Goal: Task Accomplishment & Management: Use online tool/utility

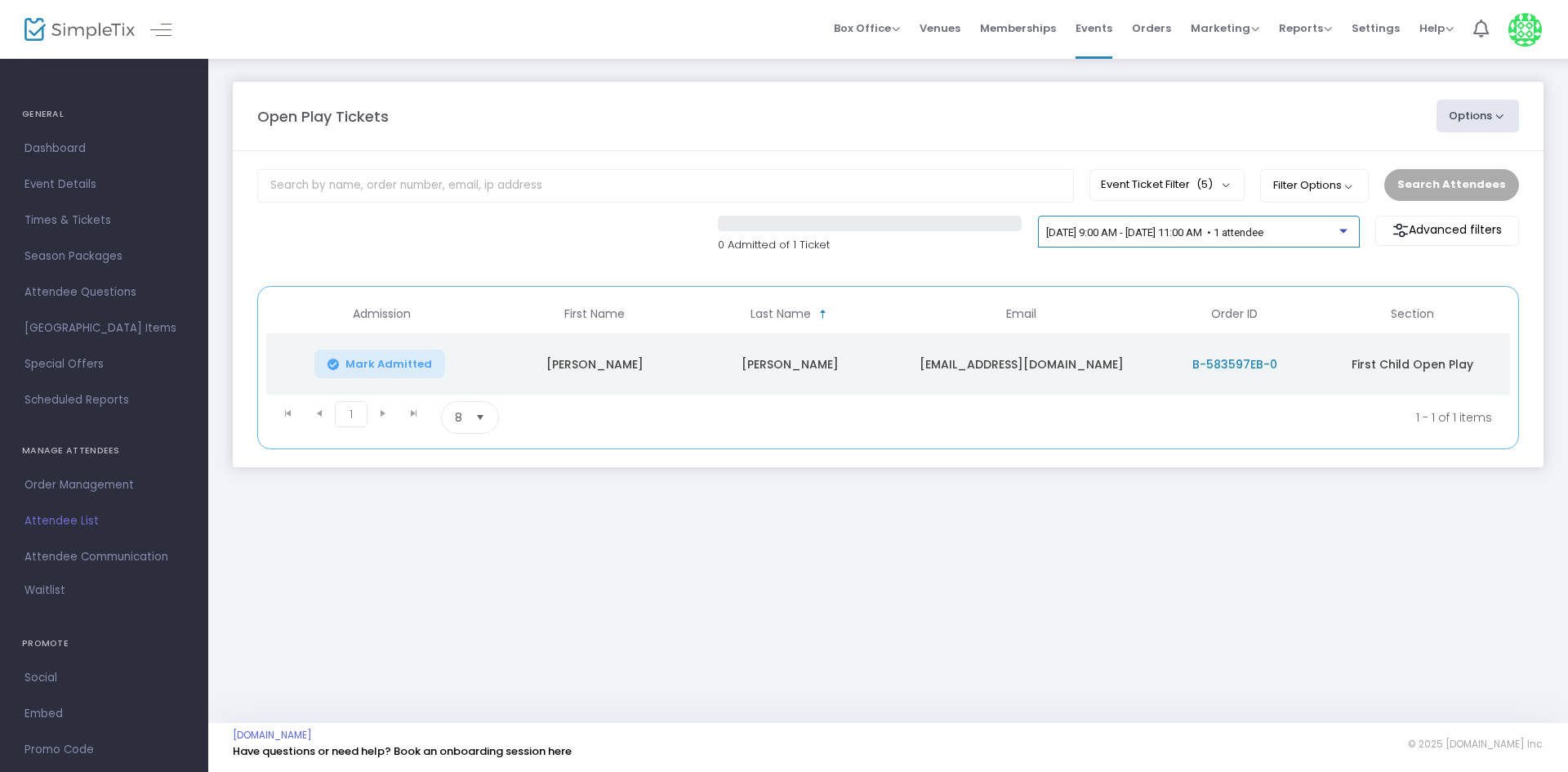
click at [1187, 233] on span "[DATE] 9:00 AM - [DATE] 11:00 AM • 1 attendee" at bounding box center [1155, 232] width 217 height 13
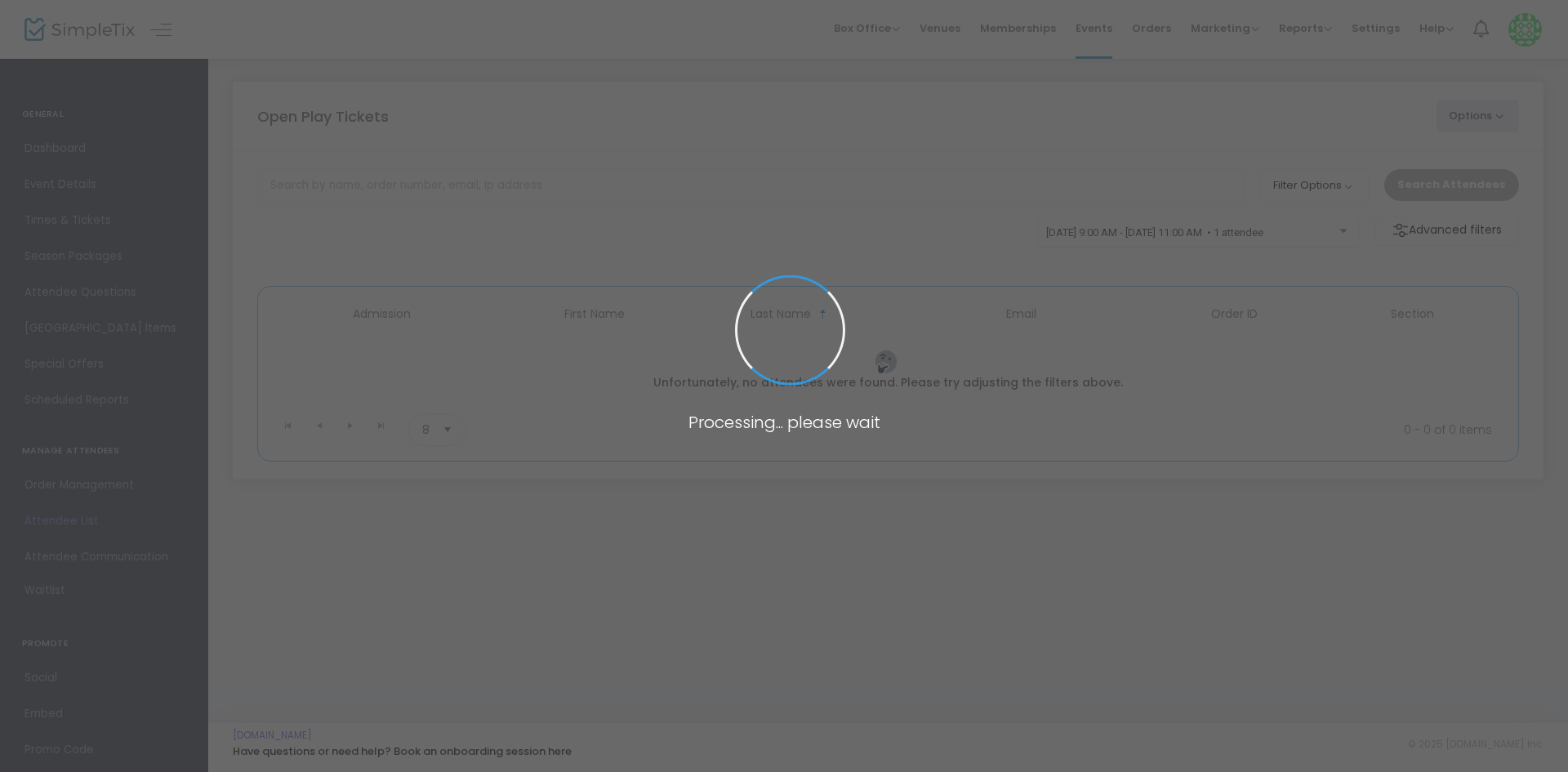
click at [1297, 224] on span at bounding box center [784, 386] width 1568 height 772
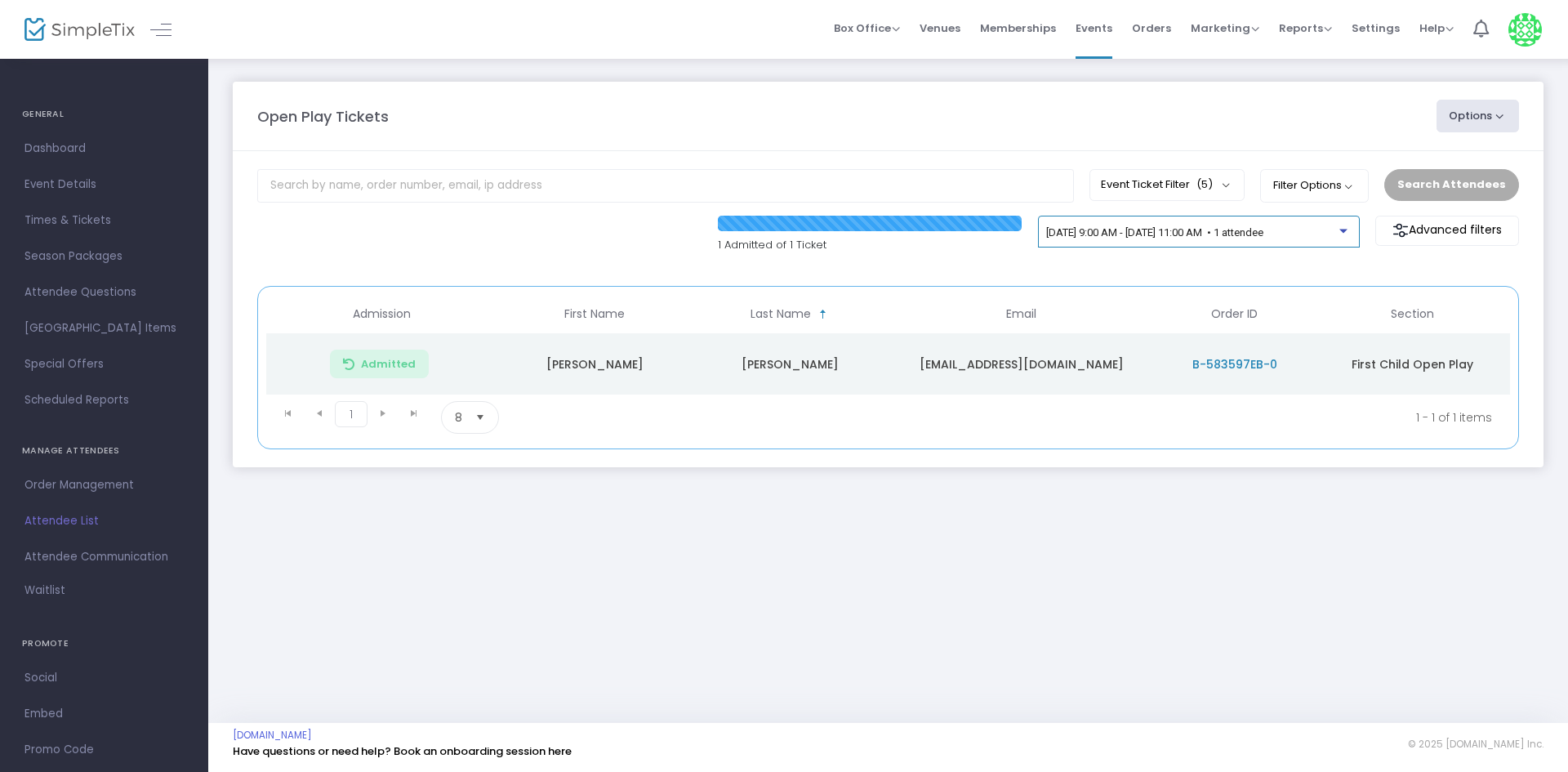
click at [1264, 233] on span "[DATE] 9:00 AM - [DATE] 11:00 AM • 1 attendee" at bounding box center [1155, 232] width 217 height 13
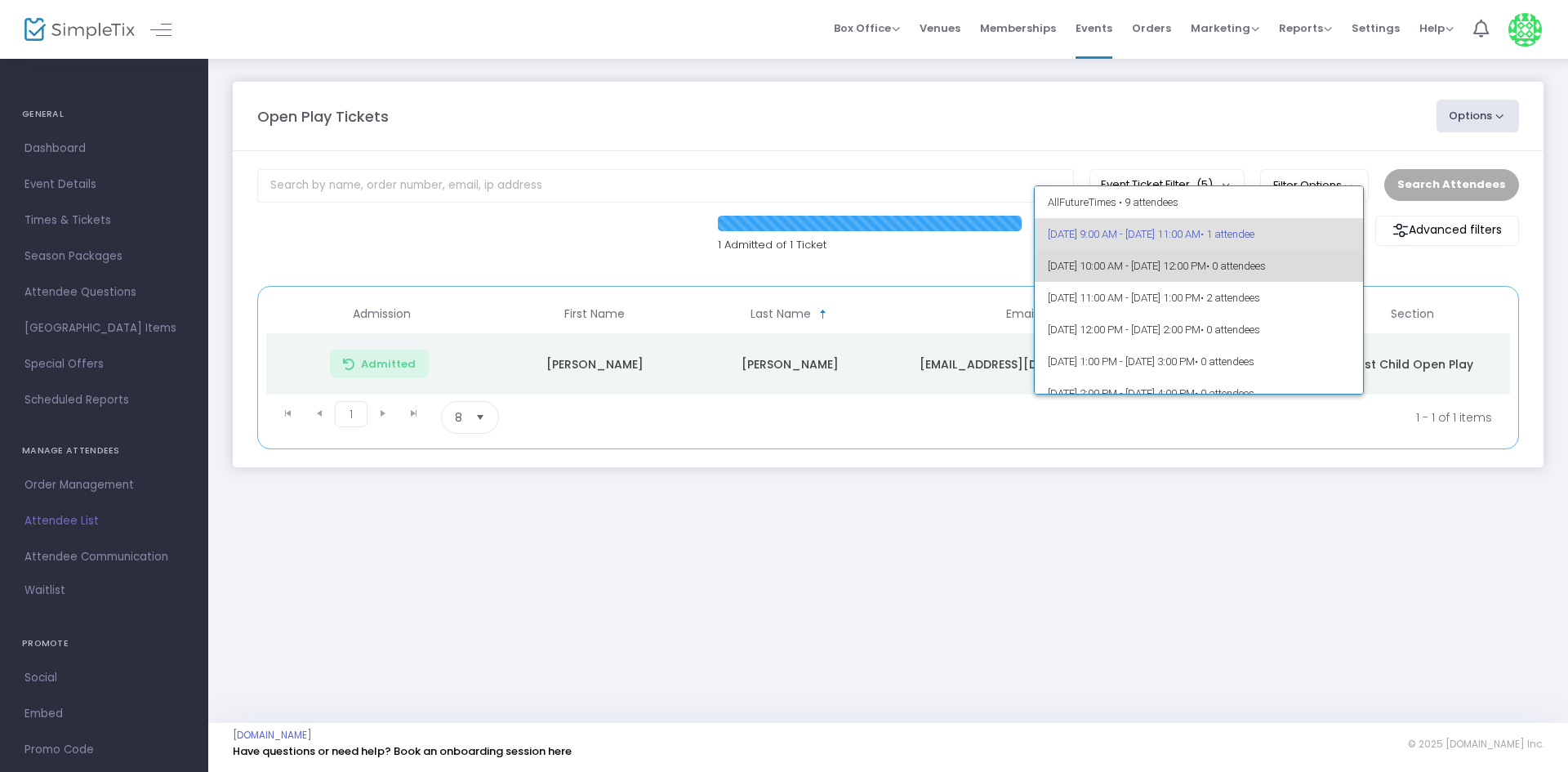
click at [1269, 268] on span "10/15/2025 @ 10:00 AM - 10/15/2025 @ 12:00 PM • 0 attendees" at bounding box center [1199, 265] width 303 height 32
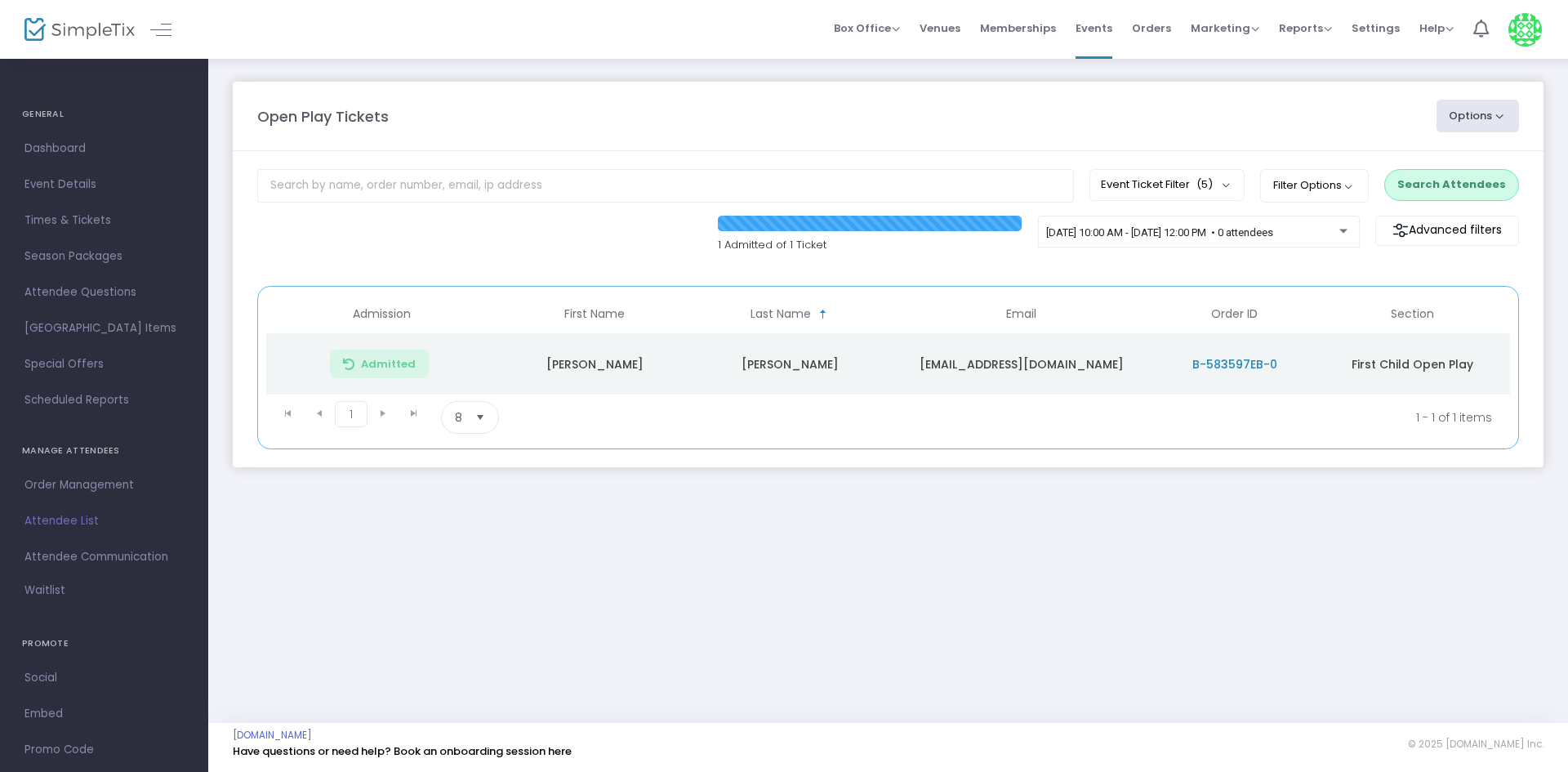
click at [1440, 179] on button "Search Attendees" at bounding box center [1452, 185] width 135 height 31
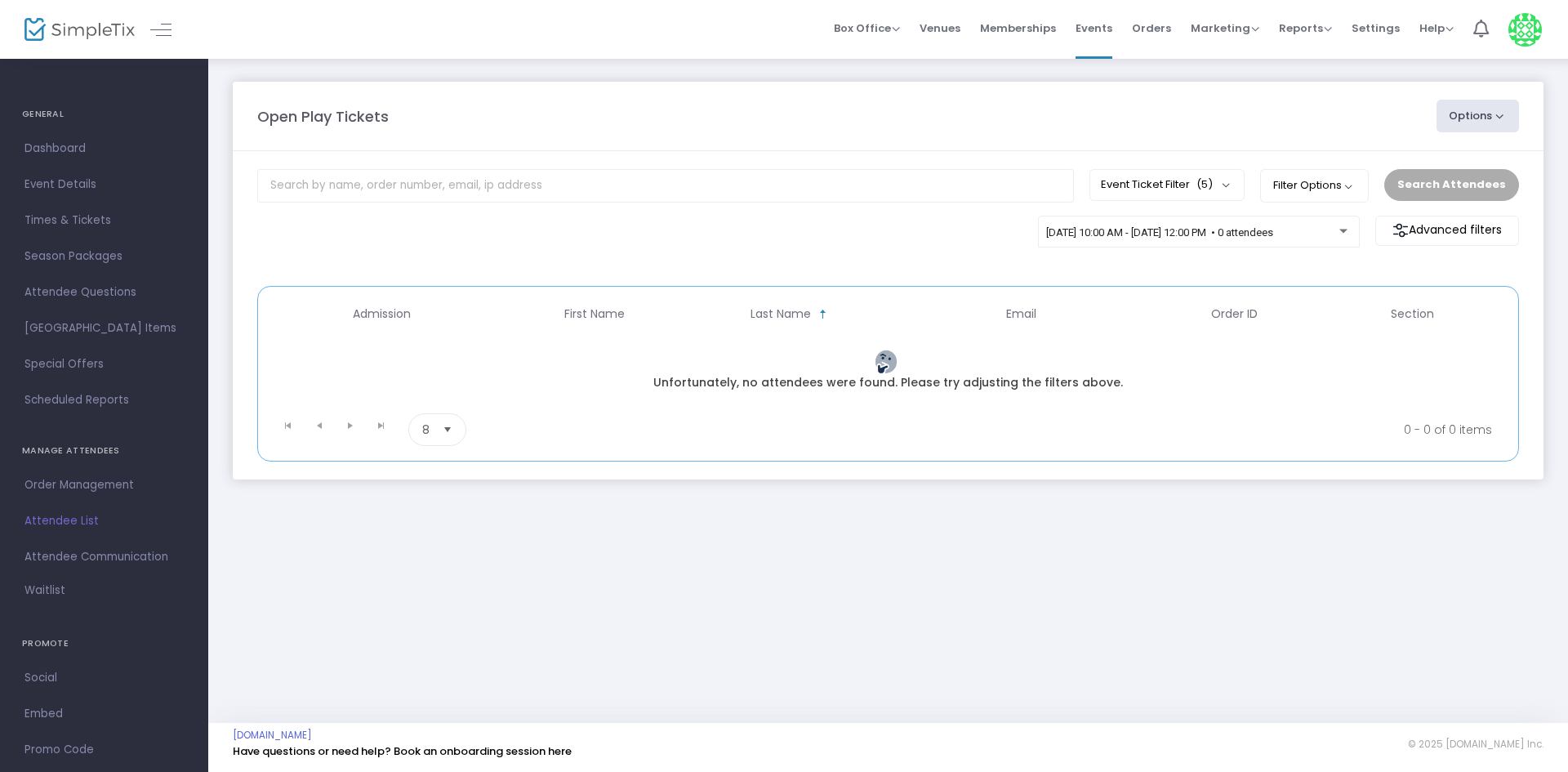
click at [1104, 264] on div "10/15/2025 @ 10:00 AM - 10/15/2025 @ 12:00 PM • 0 attendees Advanced filters Pr…" at bounding box center [889, 243] width 1278 height 55
click at [1113, 225] on div "10/15/2025 @ 10:00 AM - 10/15/2025 @ 12:00 PM • 0 attendees" at bounding box center [1198, 234] width 304 height 23
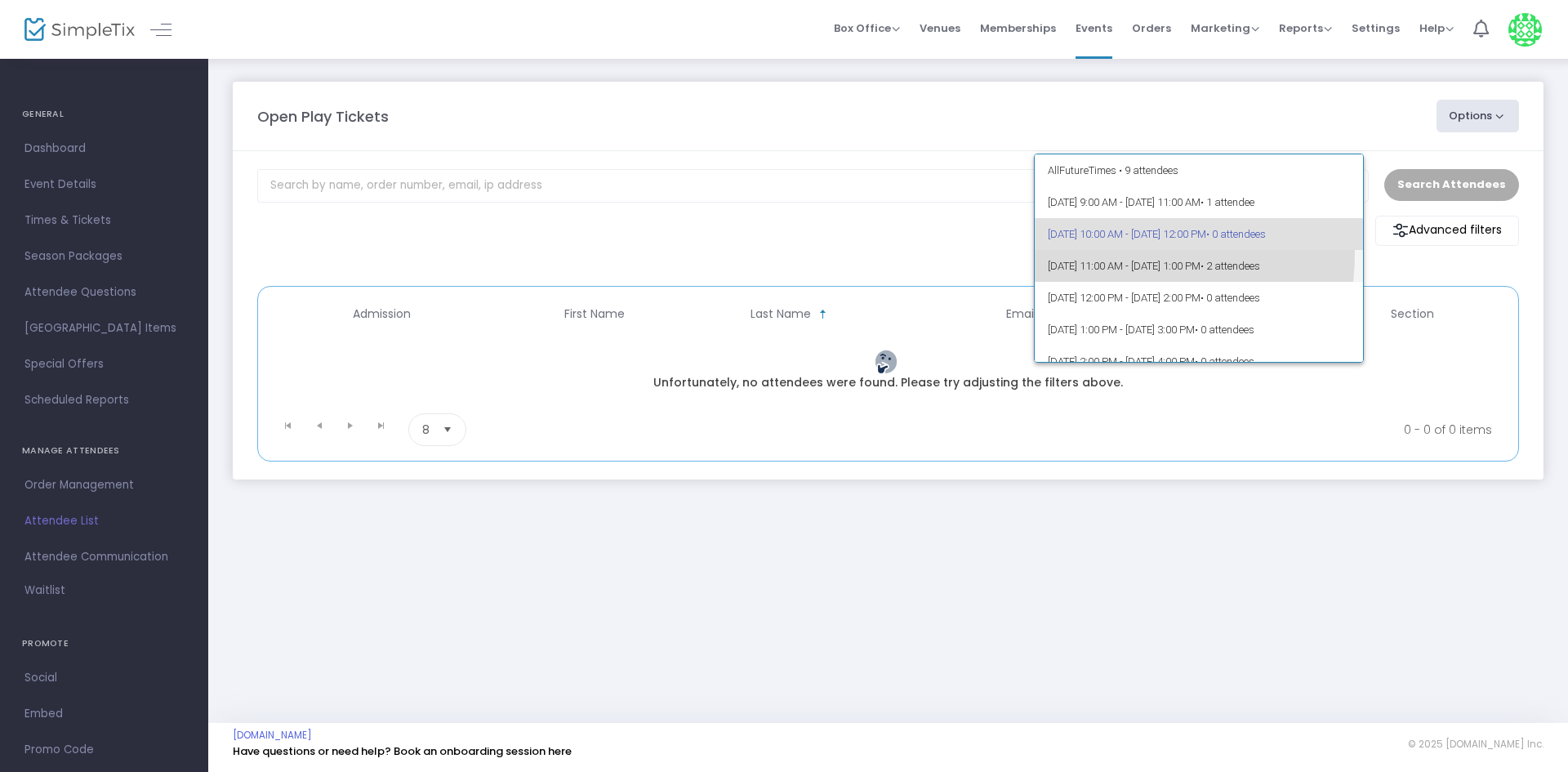
click at [1116, 254] on span "10/15/2025 @ 11:00 AM - 10/15/2025 @ 1:00 PM • 2 attendees" at bounding box center [1199, 265] width 303 height 32
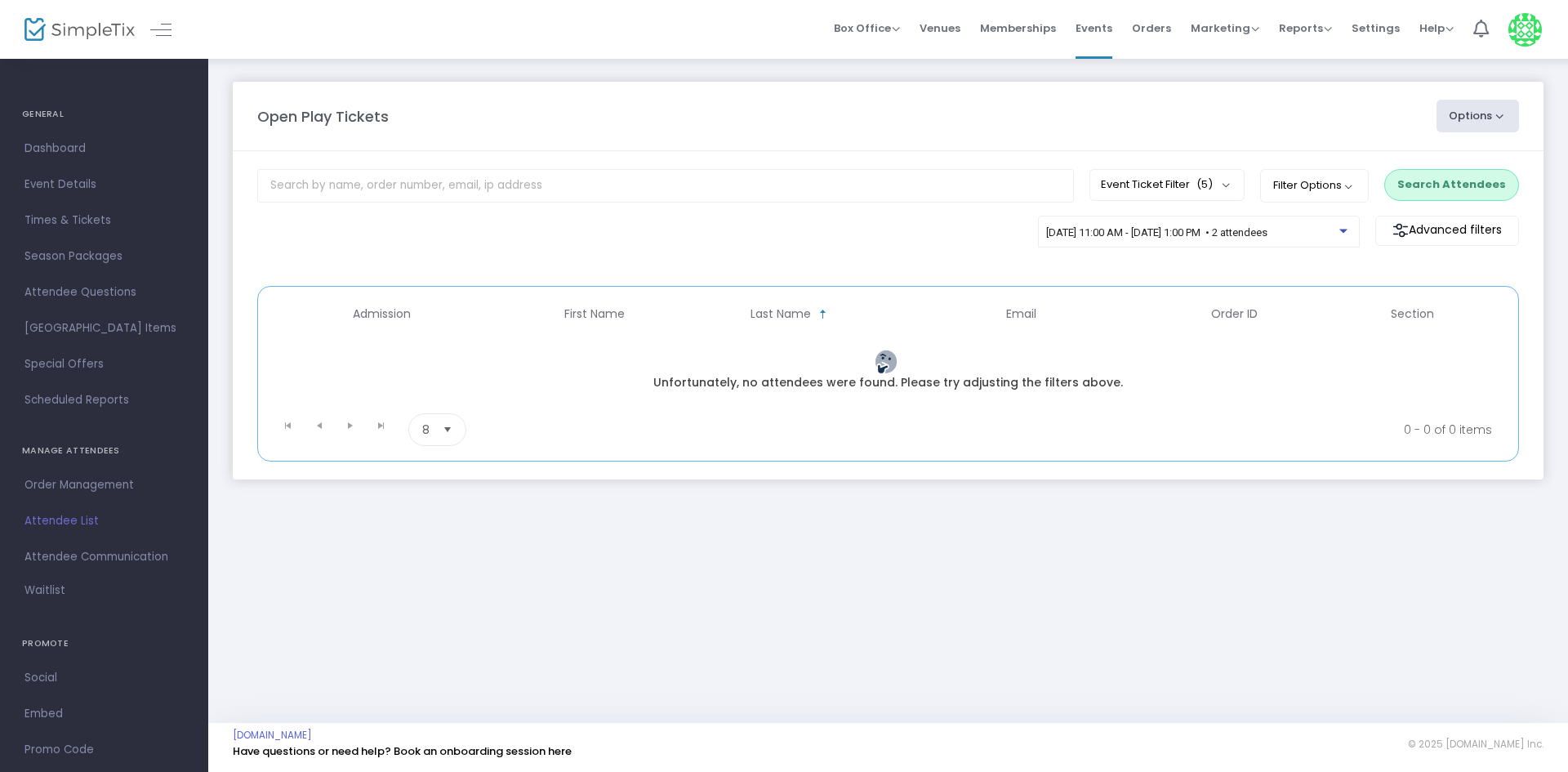
click at [1513, 196] on button "Search Attendees" at bounding box center [1452, 185] width 135 height 31
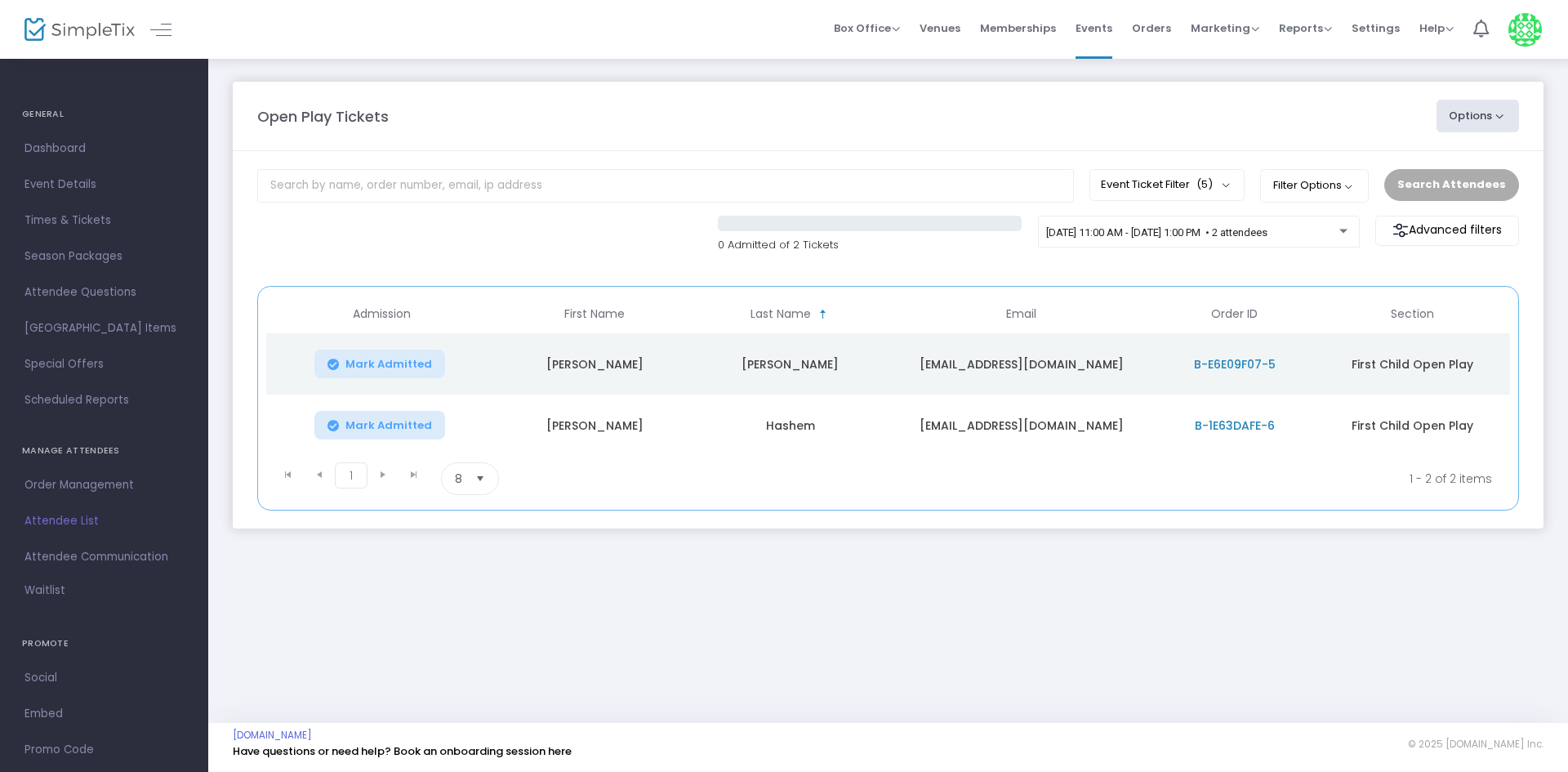
click at [1218, 344] on td "B-E6E09F07-5" at bounding box center [1235, 363] width 160 height 62
click at [1218, 349] on td "B-E6E09F07-5" at bounding box center [1235, 363] width 160 height 62
click at [1218, 351] on td "B-E6E09F07-5" at bounding box center [1235, 363] width 160 height 62
click at [1218, 356] on span "B-E6E09F07-5" at bounding box center [1235, 363] width 82 height 16
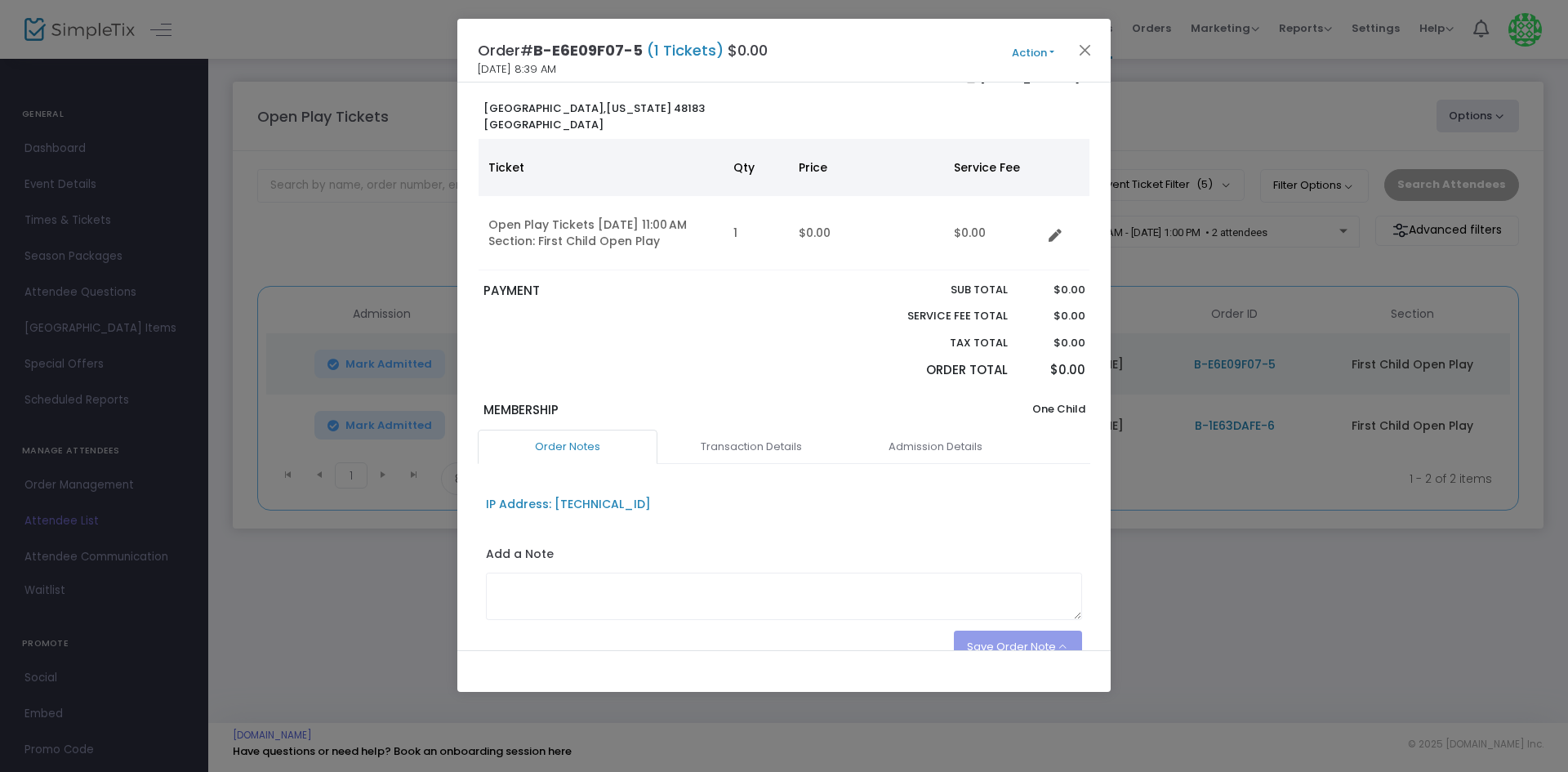
scroll to position [82, 0]
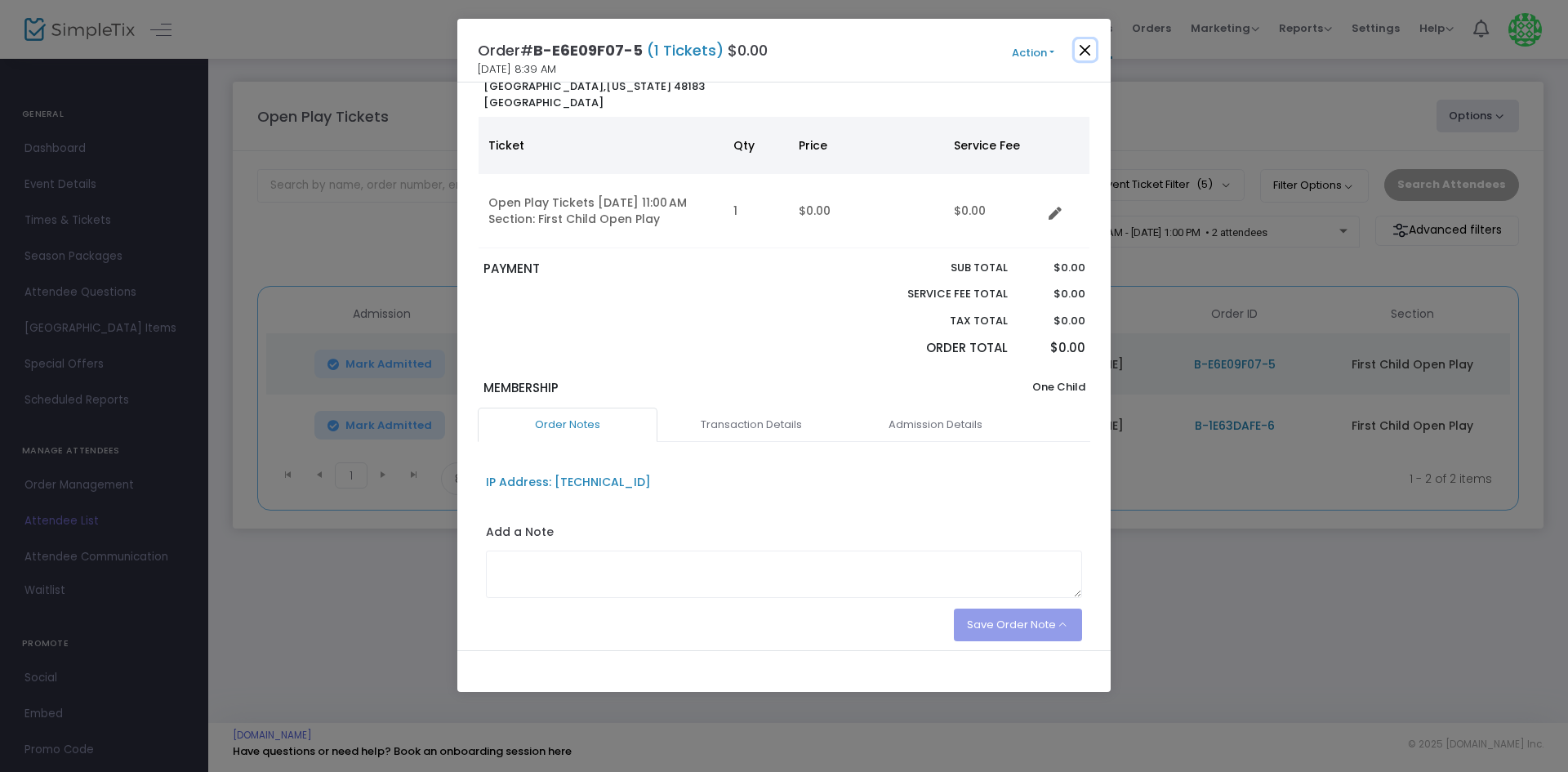
drag, startPoint x: 1076, startPoint y: 45, endPoint x: 1095, endPoint y: 104, distance: 62.0
click at [1073, 50] on div "Order# B-E6E09F07-5 (1 Tickets) $0.00 10/15/2025 8:39 AM Action Mark Admitted E…" at bounding box center [784, 51] width 653 height 64
click at [1091, 40] on button "Close" at bounding box center [1085, 50] width 21 height 21
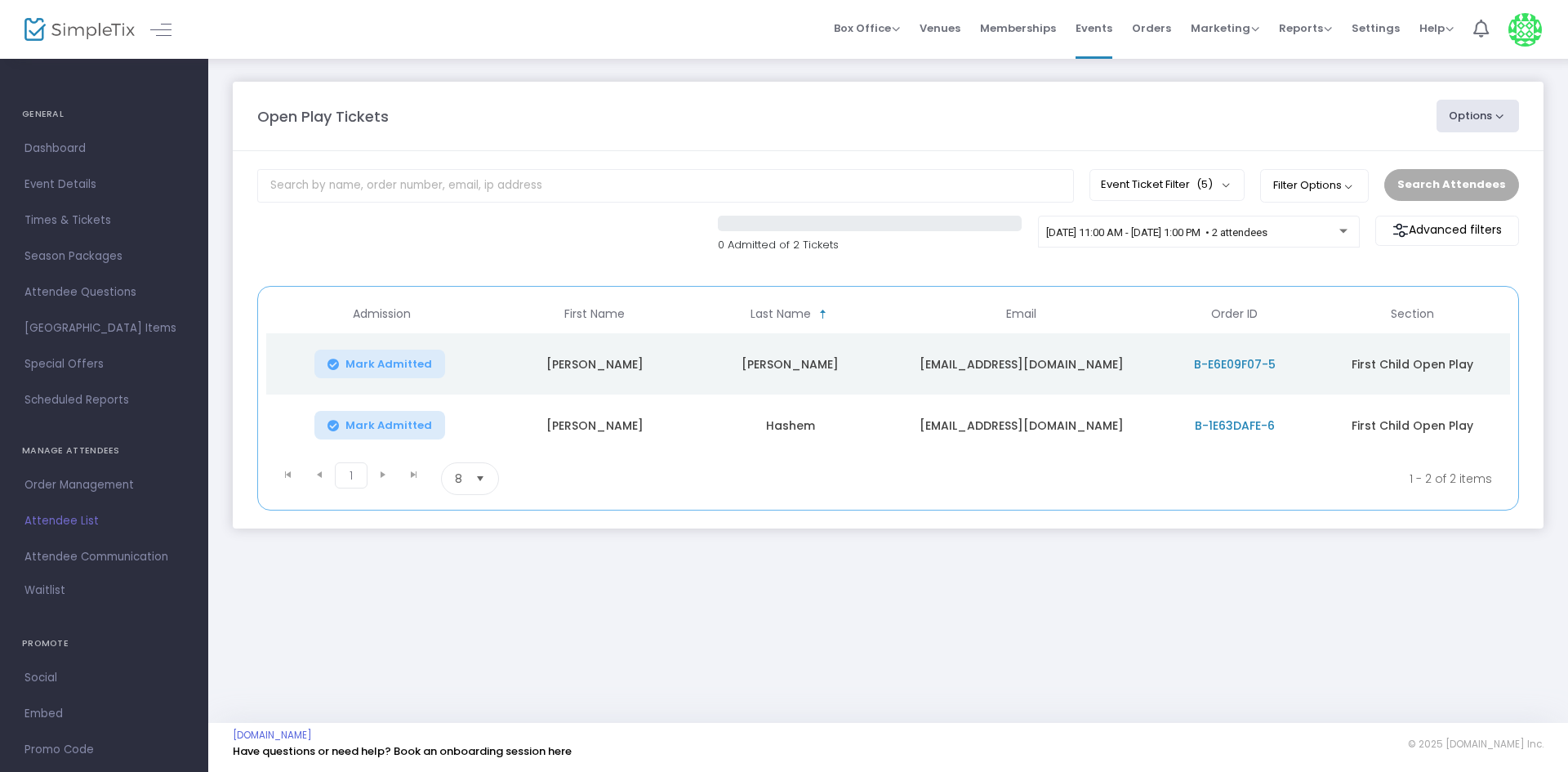
click at [1221, 421] on span "B-1E63DAFE-6" at bounding box center [1234, 425] width 80 height 16
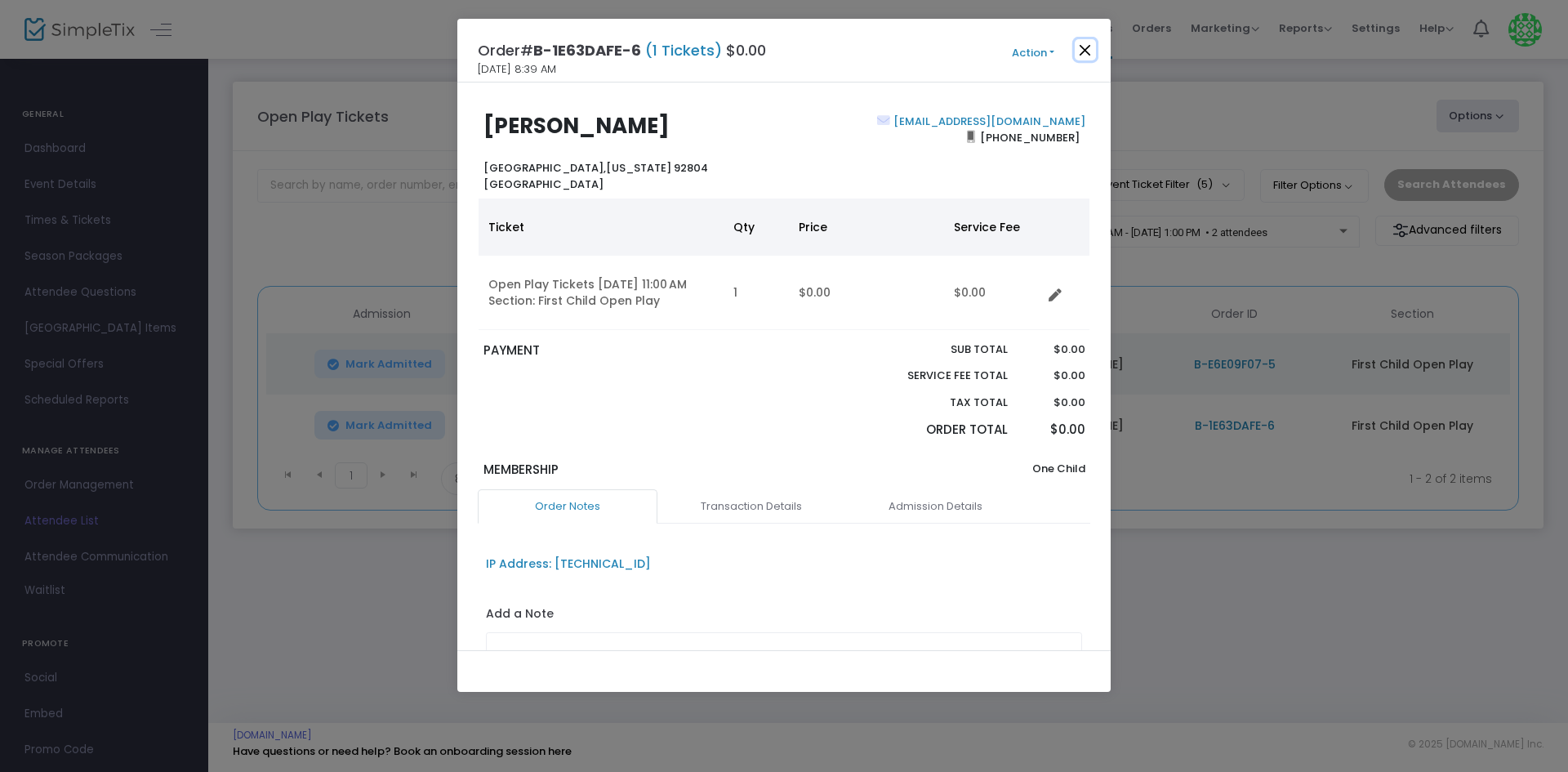
click at [1086, 51] on button "Close" at bounding box center [1085, 50] width 21 height 21
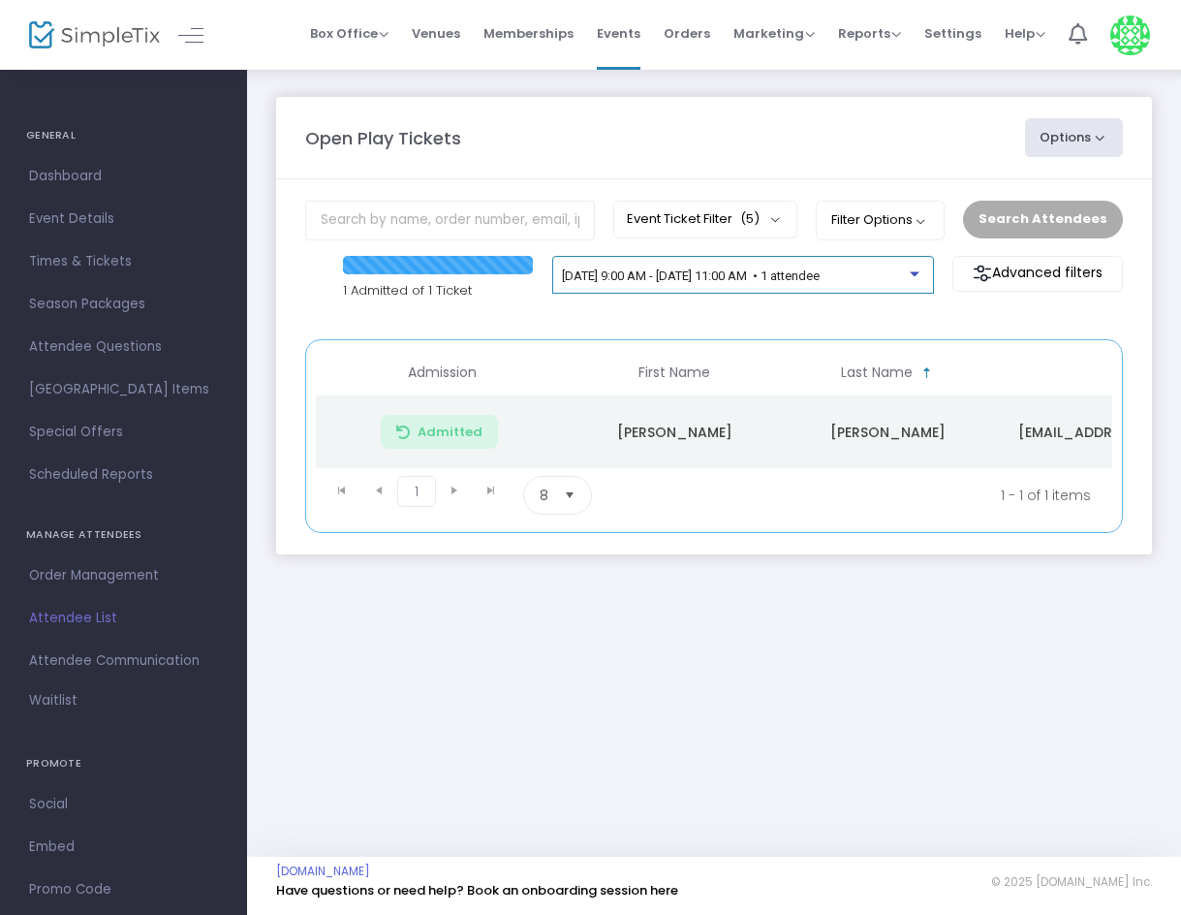
click at [691, 280] on span "[DATE] 9:00 AM - [DATE] 11:00 AM • 1 attendee" at bounding box center [691, 275] width 258 height 15
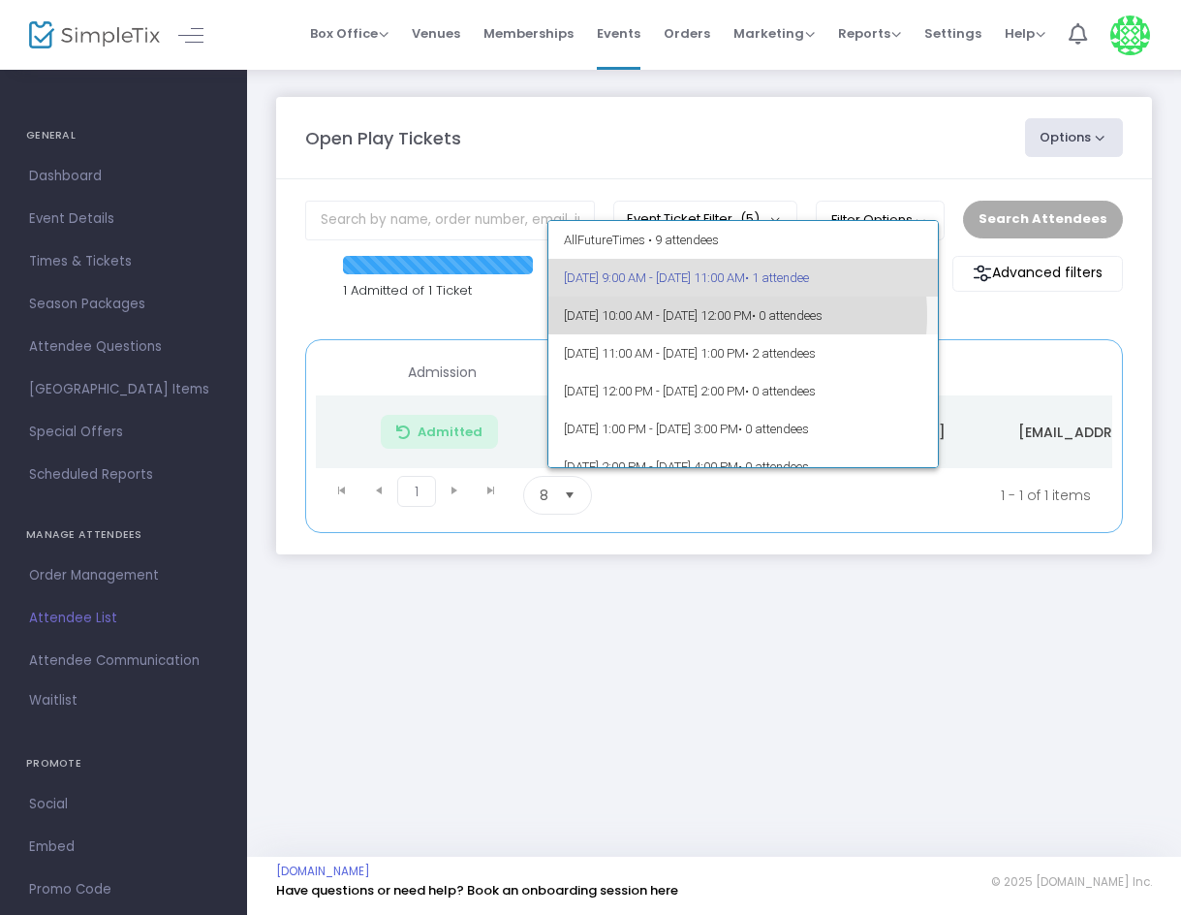
click at [708, 315] on span "10/15/2025 @ 10:00 AM - 10/15/2025 @ 12:00 PM • 0 attendees" at bounding box center [743, 315] width 359 height 38
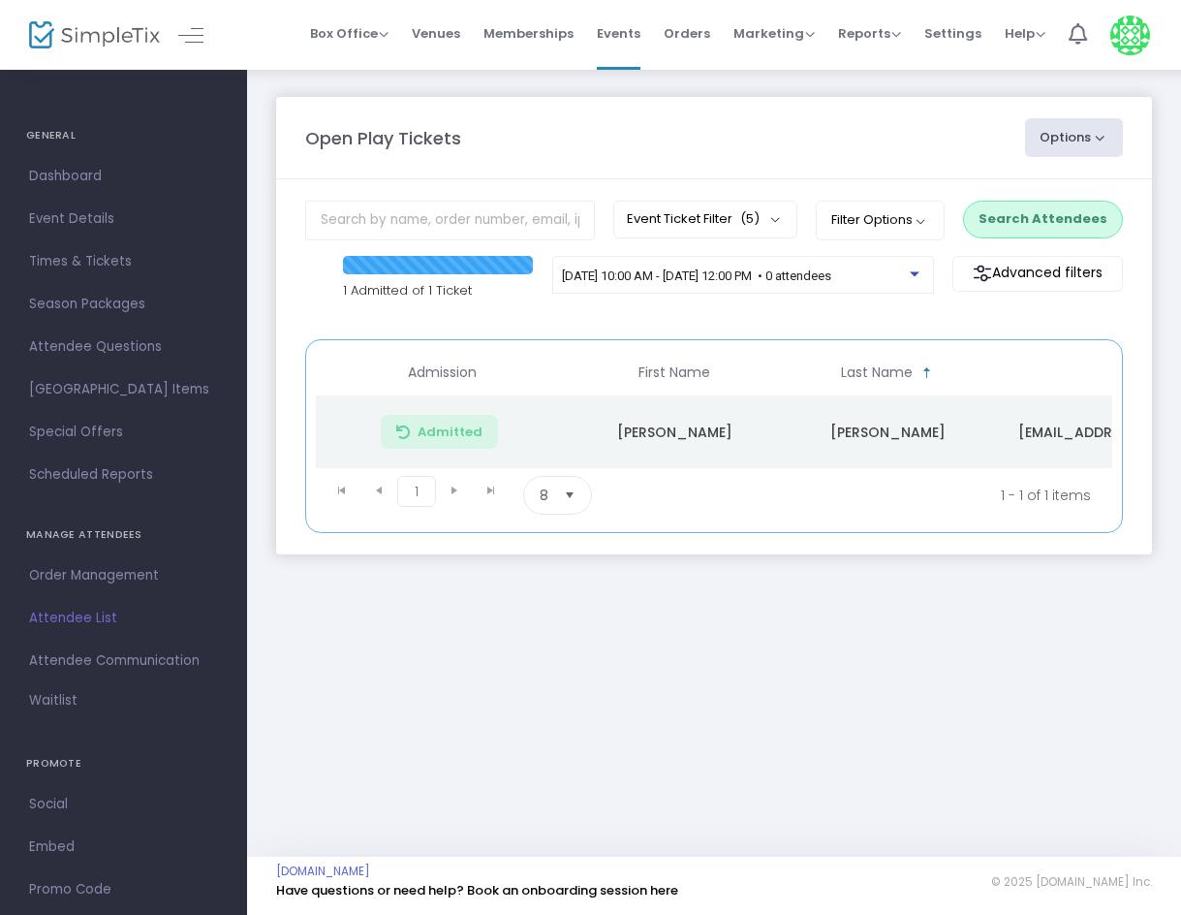
click at [1132, 217] on div "Search Attendees" at bounding box center [1042, 219] width 178 height 37
click at [1037, 234] on button "Search Attendees" at bounding box center [1043, 219] width 160 height 37
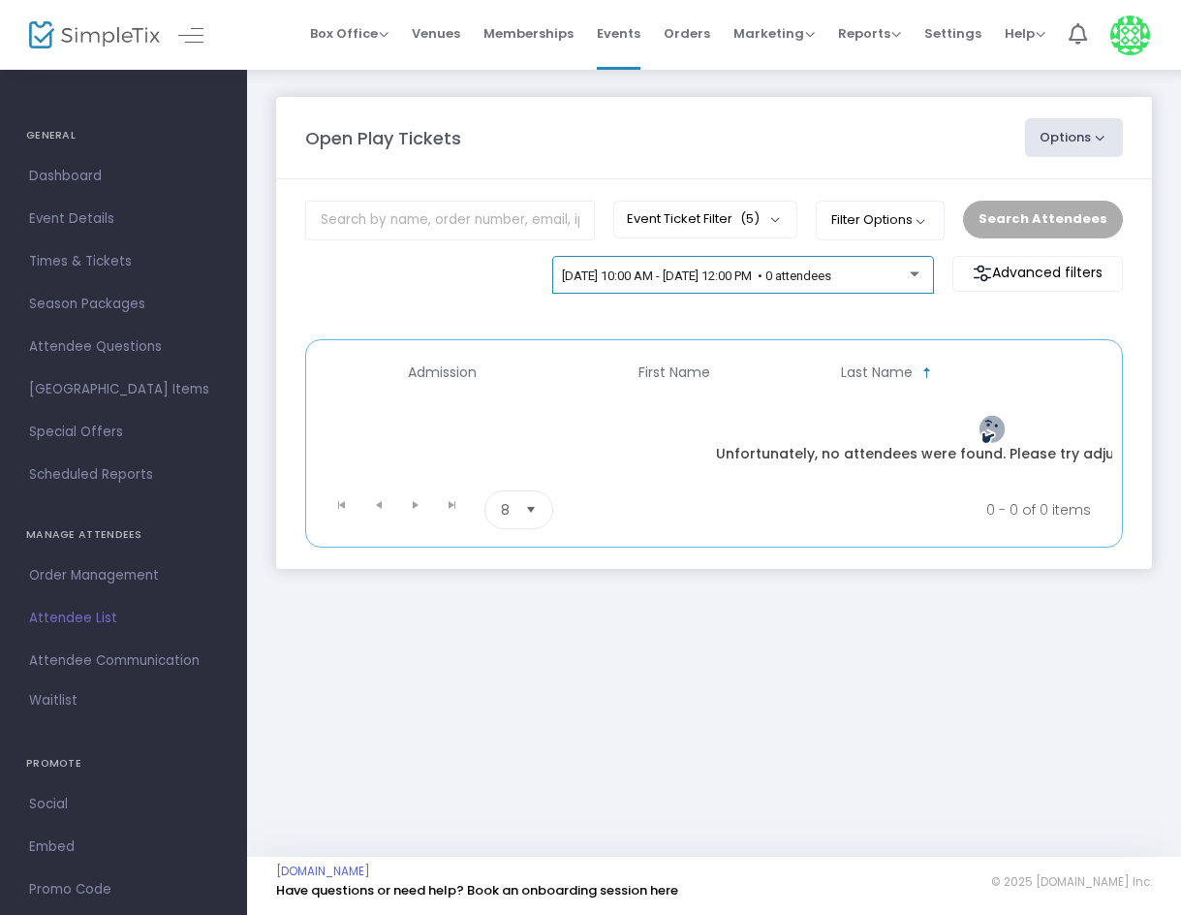
click at [711, 282] on span "10/15/2025 @ 10:00 AM - 10/15/2025 @ 12:00 PM • 0 attendees" at bounding box center [696, 275] width 269 height 15
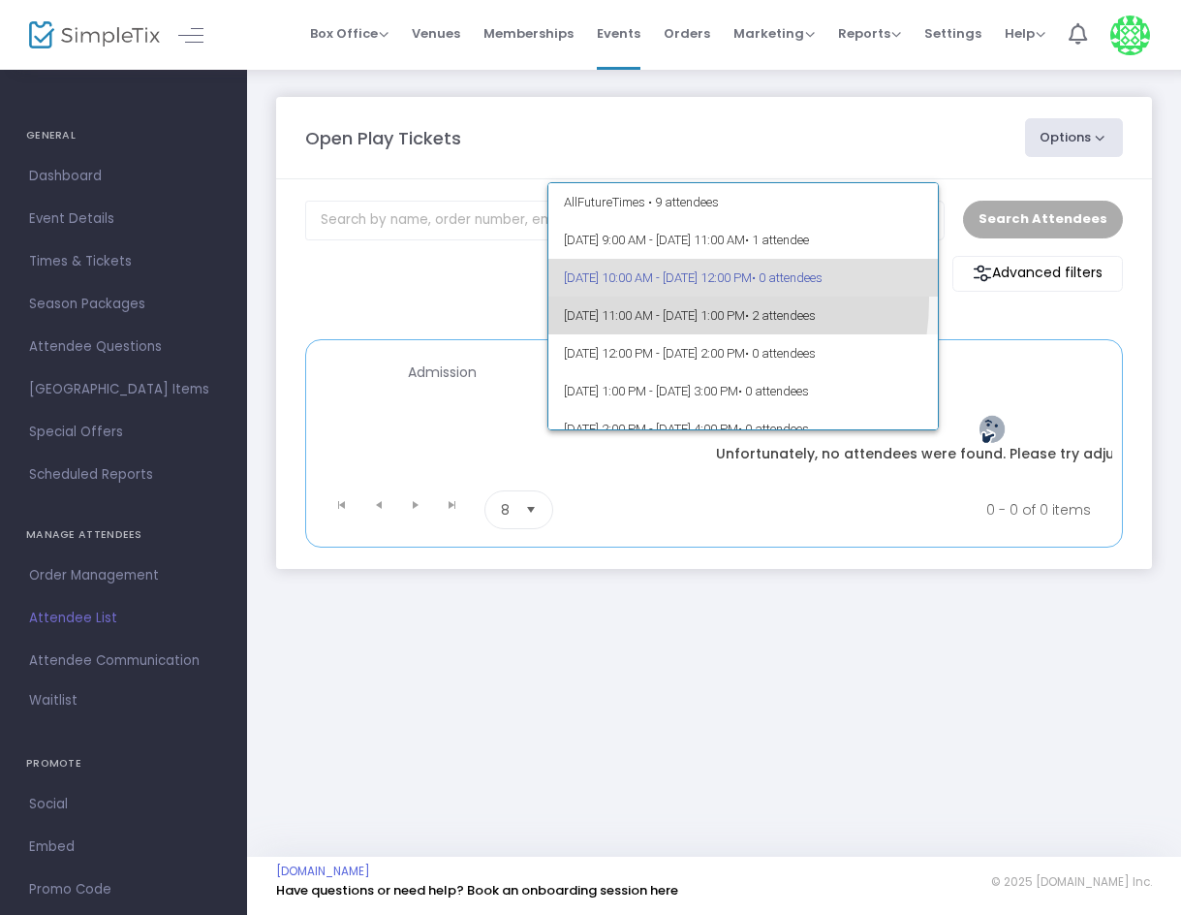
click at [688, 300] on span "10/15/2025 @ 11:00 AM - 10/15/2025 @ 1:00 PM • 2 attendees" at bounding box center [743, 315] width 359 height 38
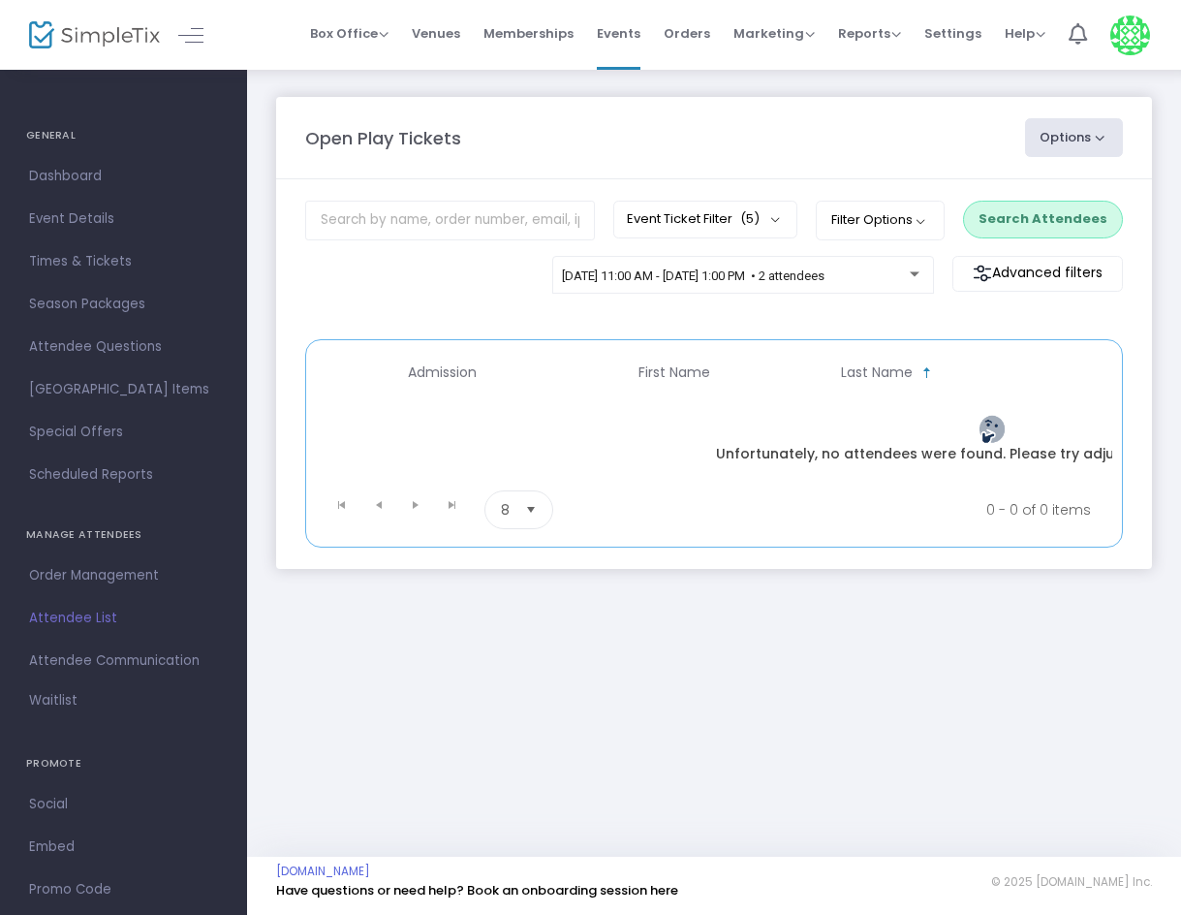
click at [1012, 213] on button "Search Attendees" at bounding box center [1043, 219] width 160 height 37
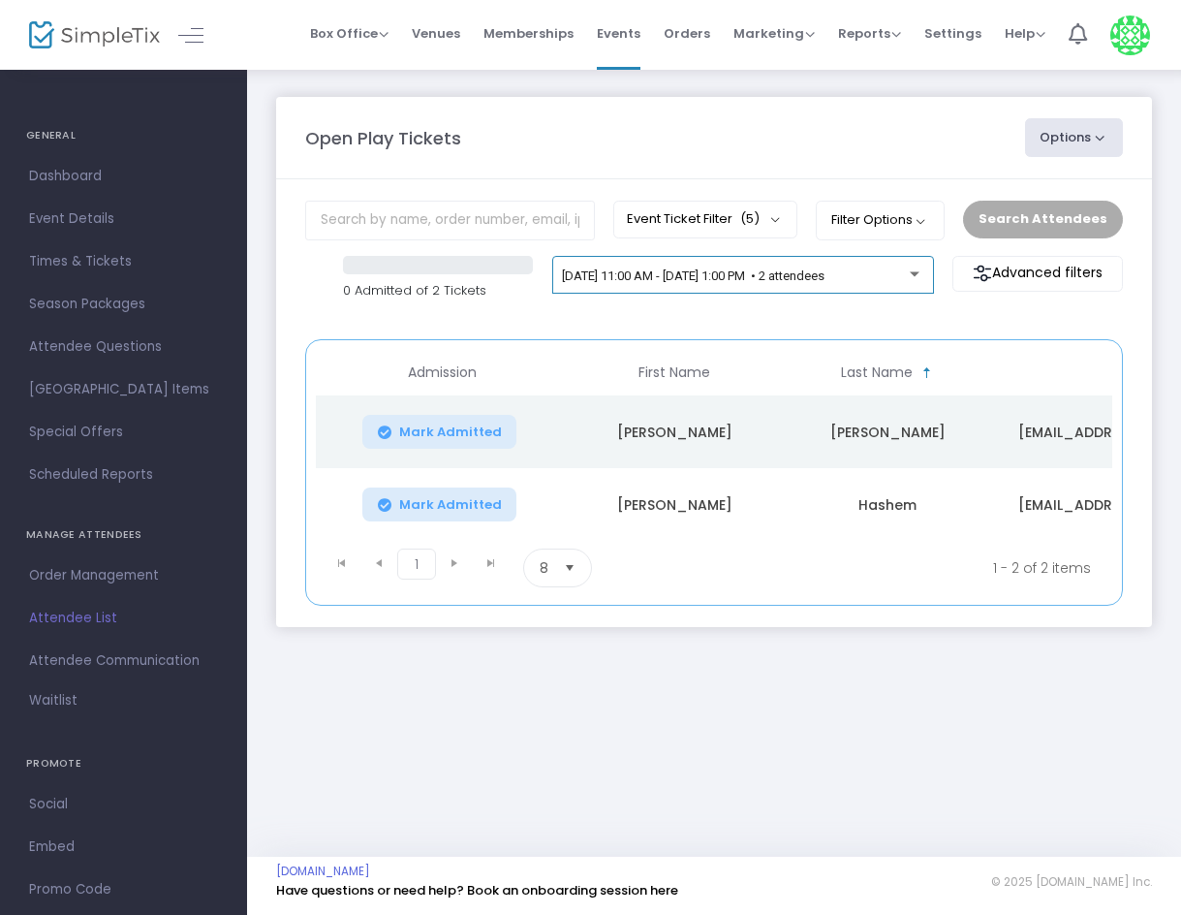
click at [827, 287] on div "10/15/2025 @ 11:00 AM - 10/15/2025 @ 1:00 PM • 2 attendees" at bounding box center [742, 278] width 361 height 27
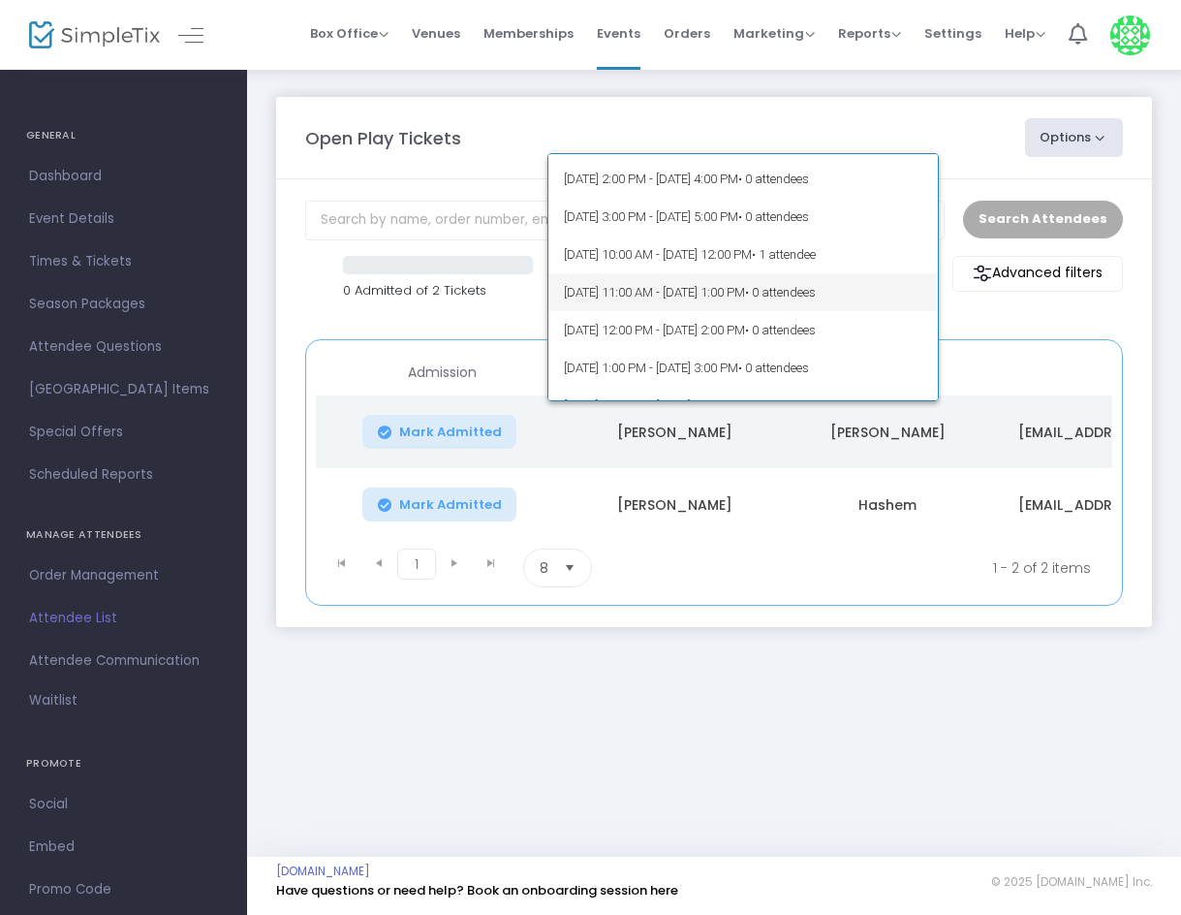
scroll to position [3981, 0]
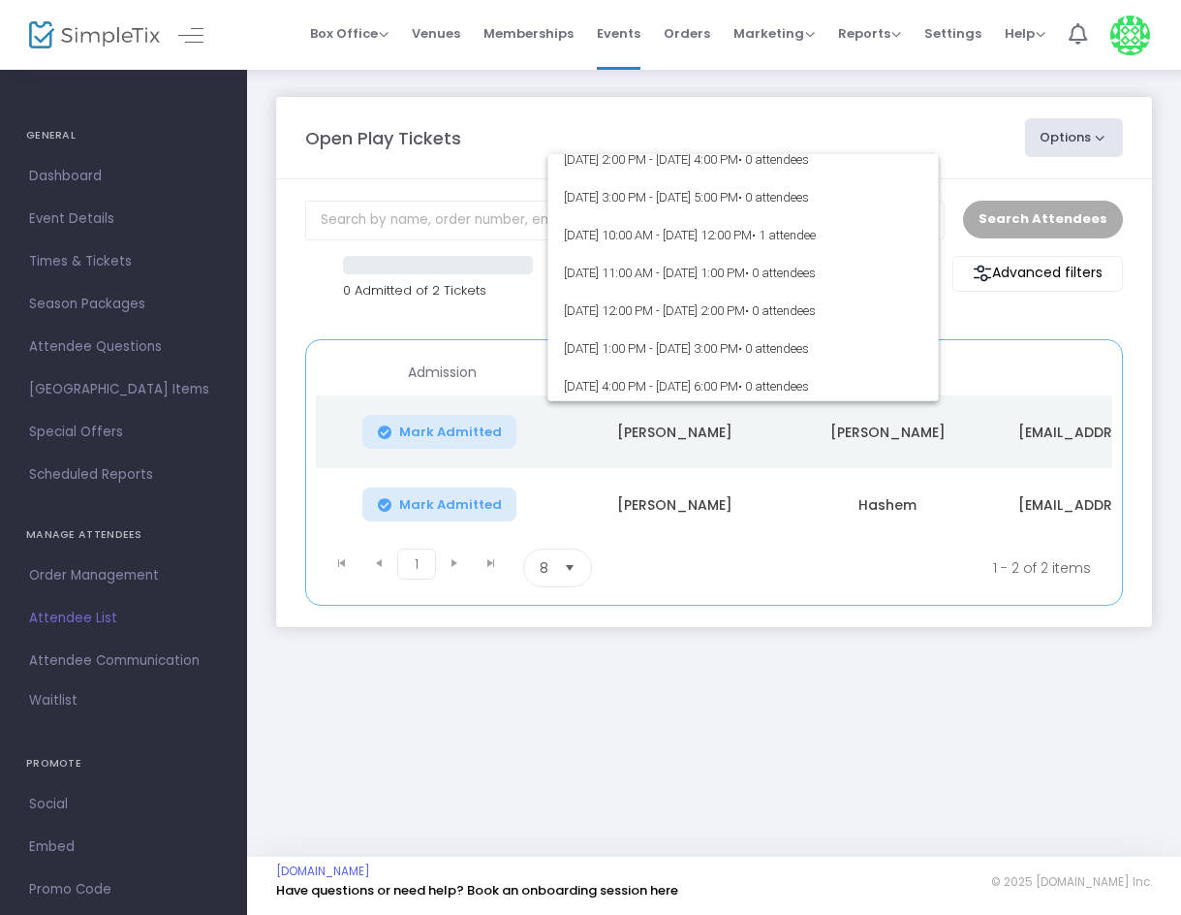
click at [1017, 123] on div at bounding box center [590, 457] width 1181 height 915
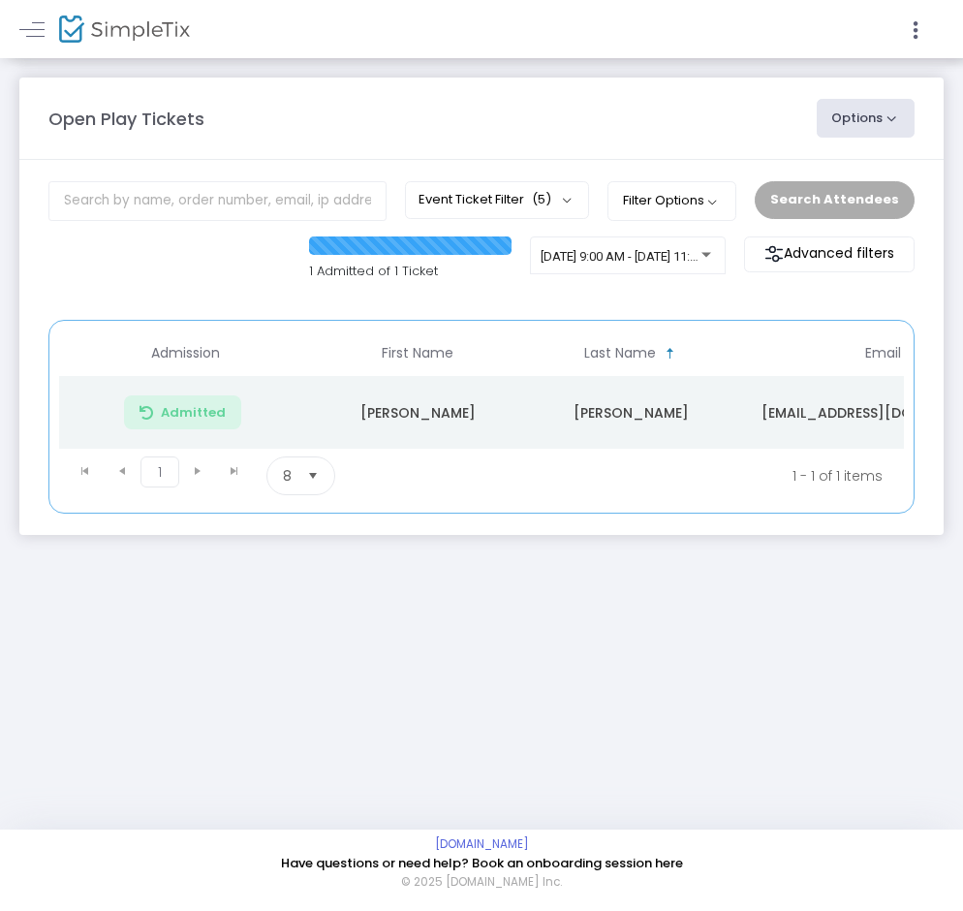
click at [642, 234] on m-panel-content "Event Ticket Filter (5) Select All Additional Adult Admission Additional Child …" at bounding box center [481, 347] width 924 height 375
click at [638, 248] on div "[DATE] 9:00 AM - [DATE] 11:00 AM • 1 attendee" at bounding box center [628, 259] width 174 height 27
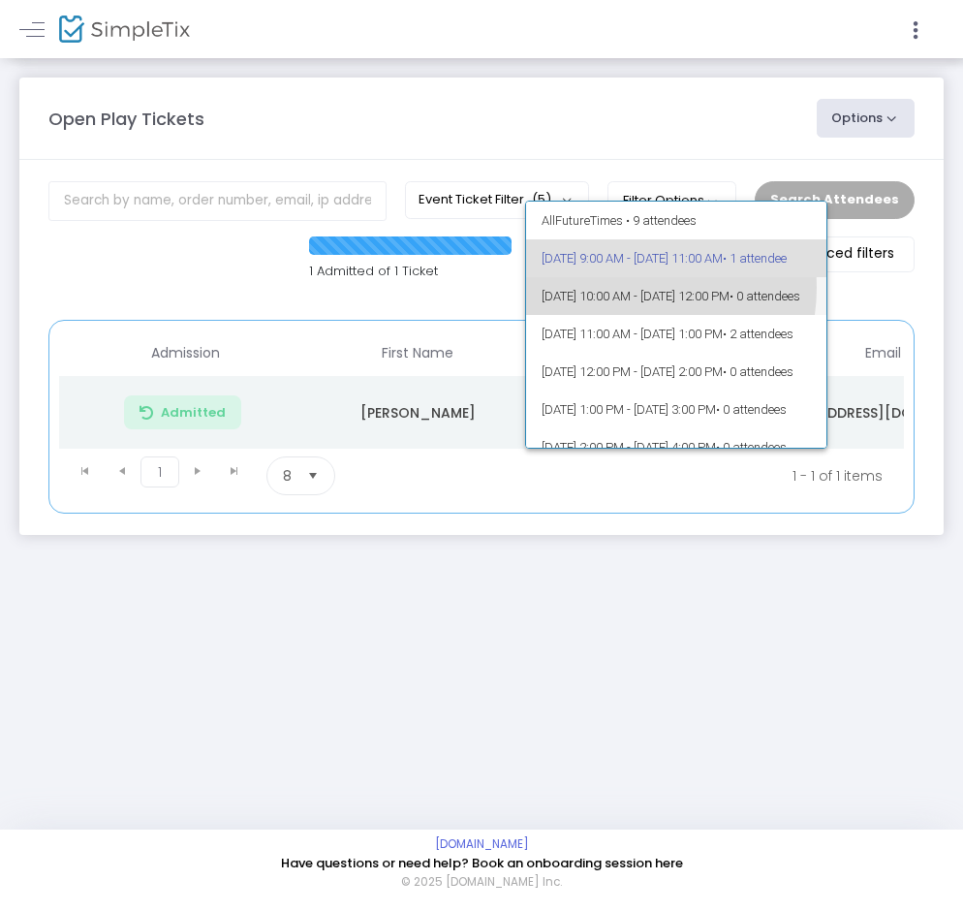
click at [624, 288] on span "10/15/2025 @ 10:00 AM - 10/15/2025 @ 12:00 PM • 0 attendees" at bounding box center [676, 296] width 269 height 38
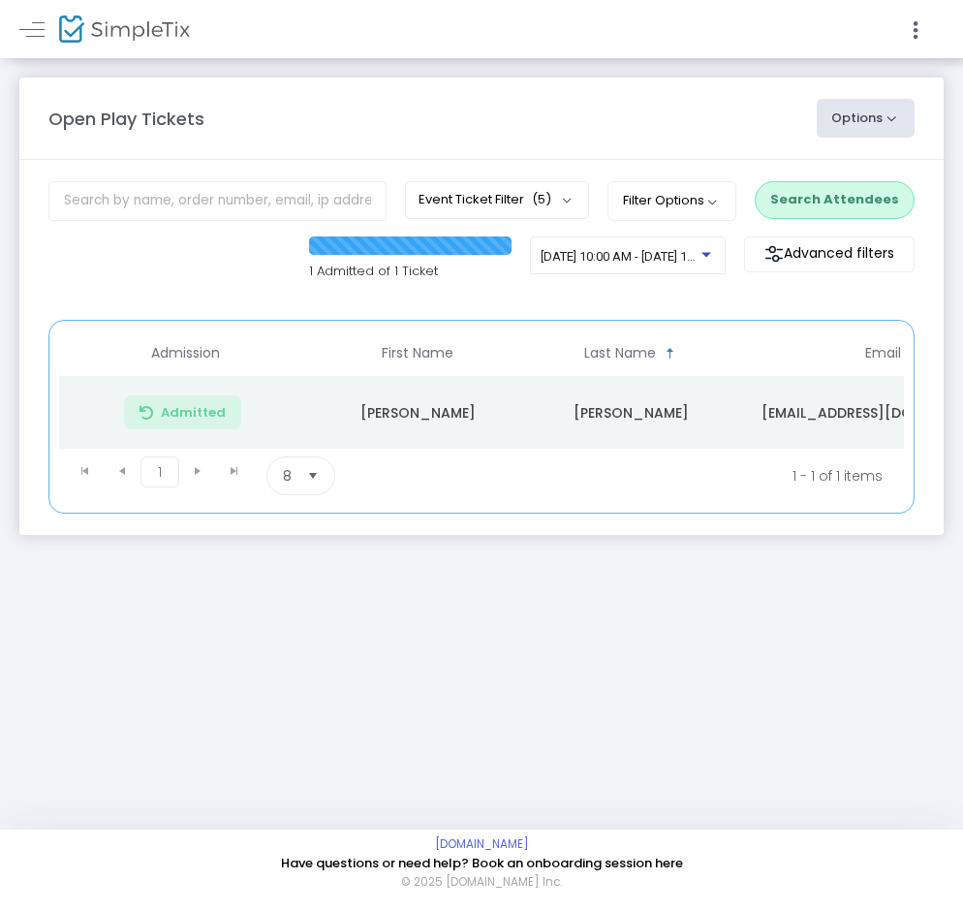
click at [794, 214] on button "Search Attendees" at bounding box center [835, 199] width 160 height 37
click at [607, 247] on div "[DATE] 9:00 AM - [DATE] 11:00 AM • 1 attendee" at bounding box center [628, 259] width 174 height 27
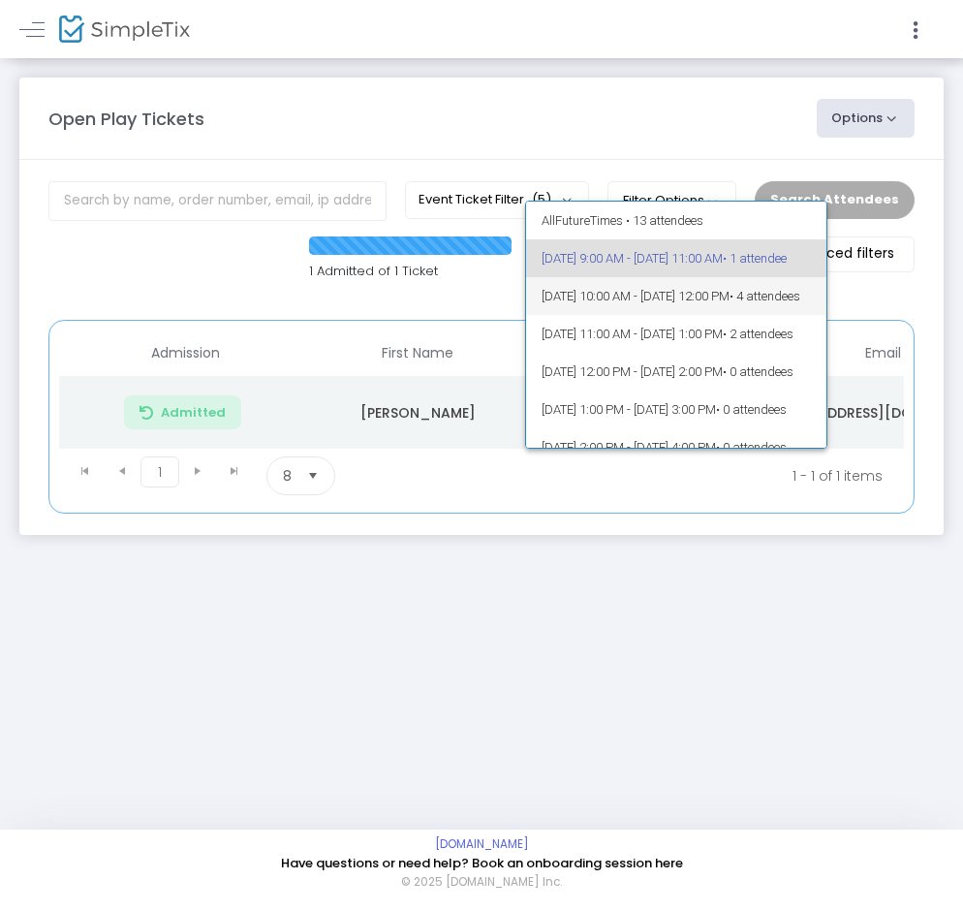
click at [641, 295] on span "[DATE] 10:00 AM - [DATE] 12:00 PM • 4 attendees" at bounding box center [676, 296] width 269 height 38
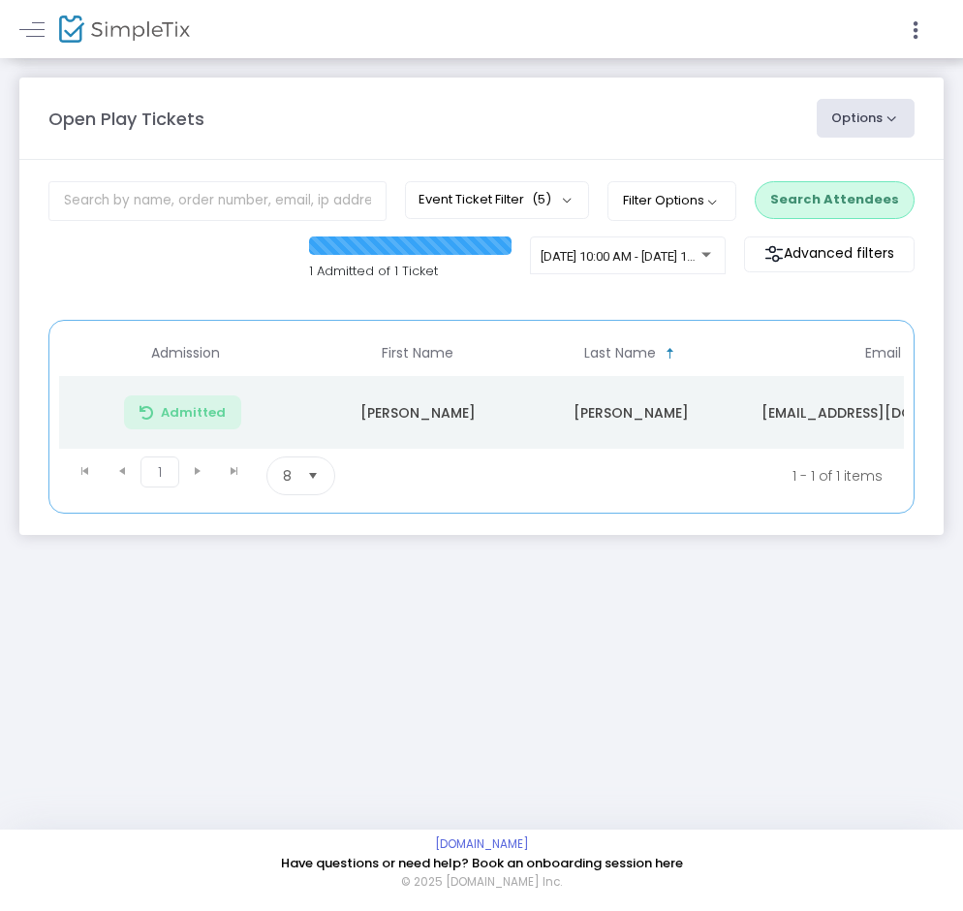
click at [812, 194] on button "Search Attendees" at bounding box center [835, 199] width 160 height 37
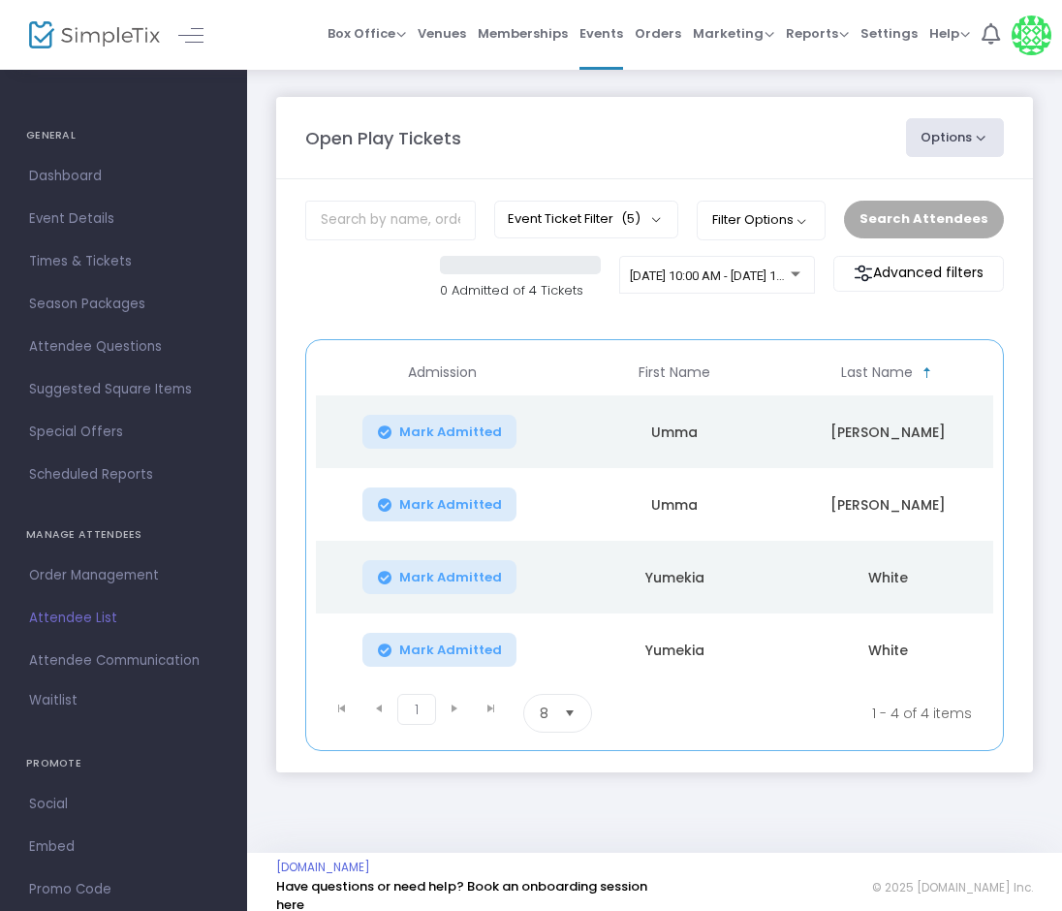
click at [505, 576] on button "Mark Admitted" at bounding box center [439, 577] width 155 height 34
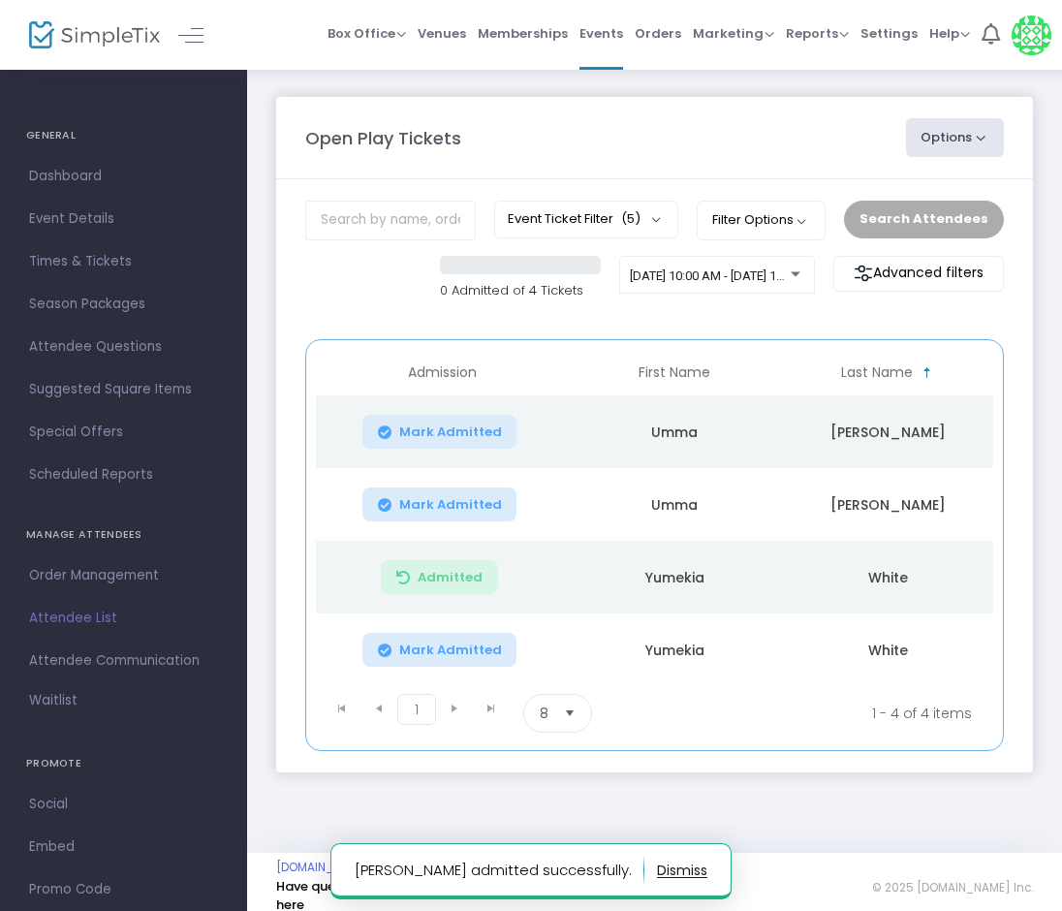
click at [480, 632] on td "Mark Admitted" at bounding box center [442, 649] width 252 height 73
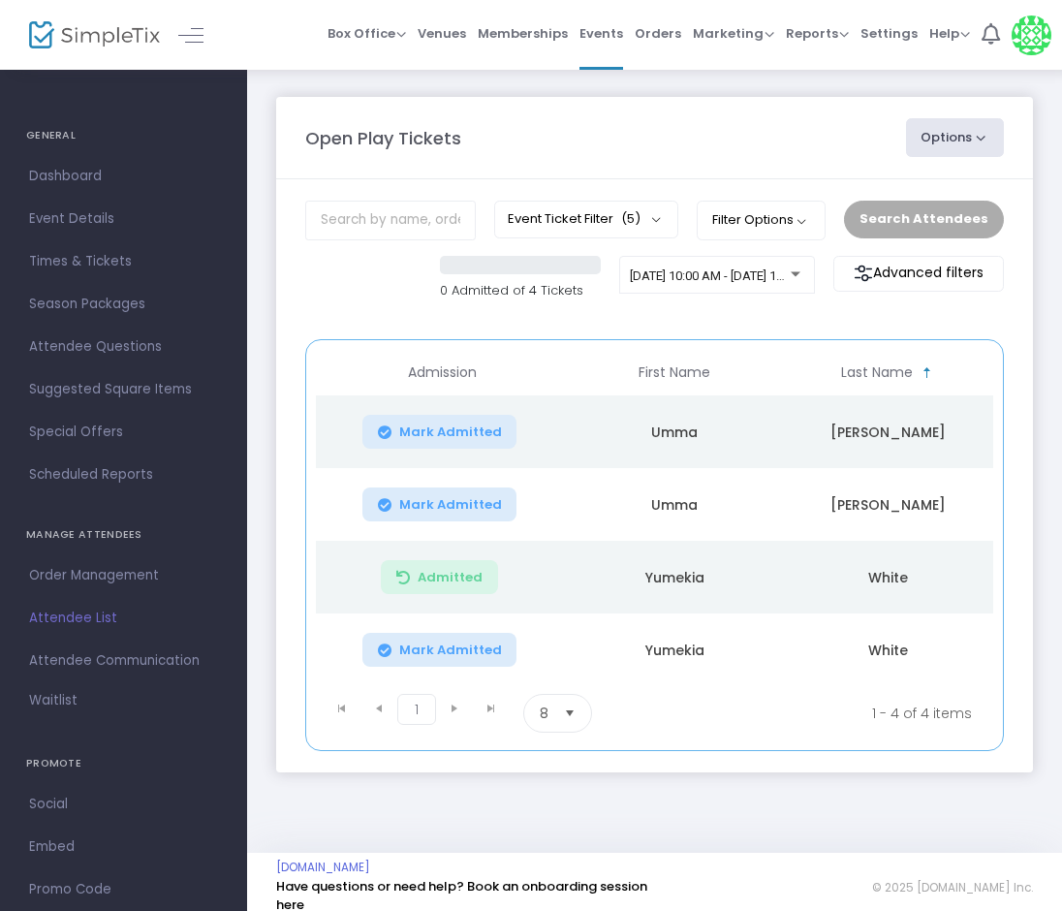
click at [428, 639] on button "Mark Admitted" at bounding box center [439, 650] width 155 height 34
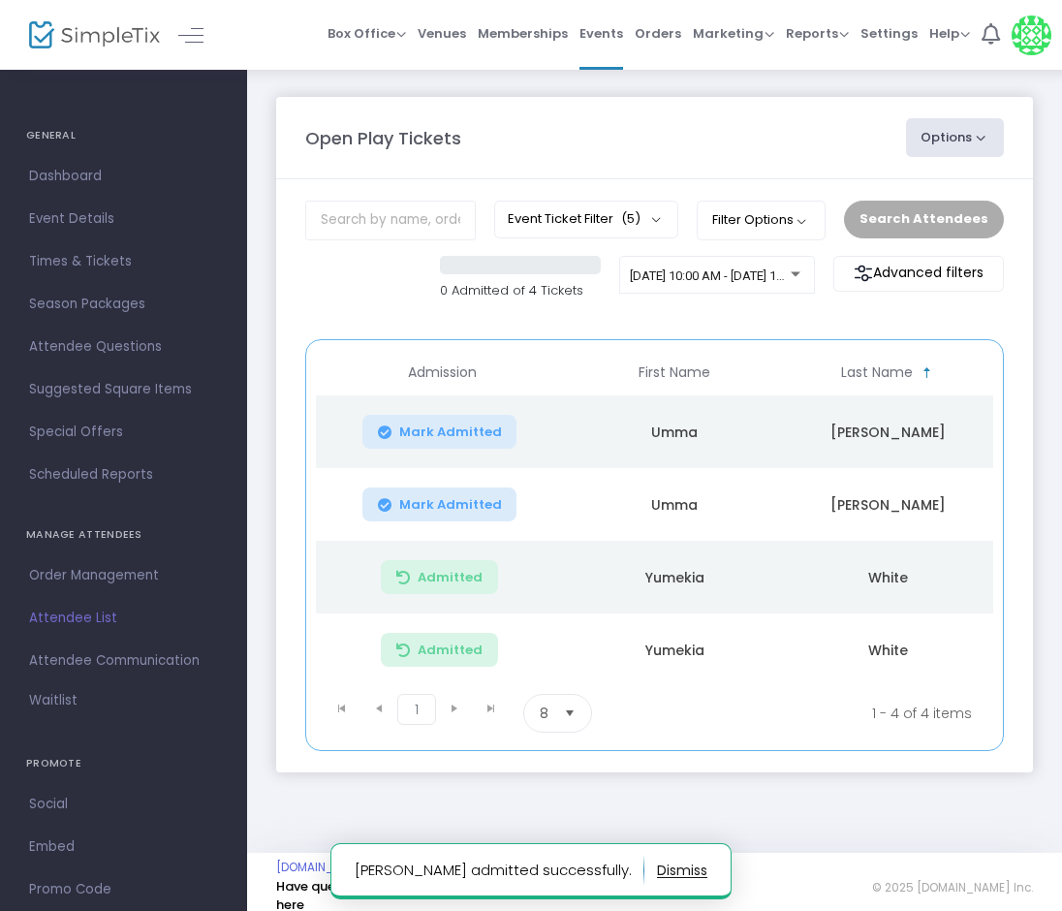
click at [666, 645] on td "Yumekia" at bounding box center [674, 649] width 213 height 73
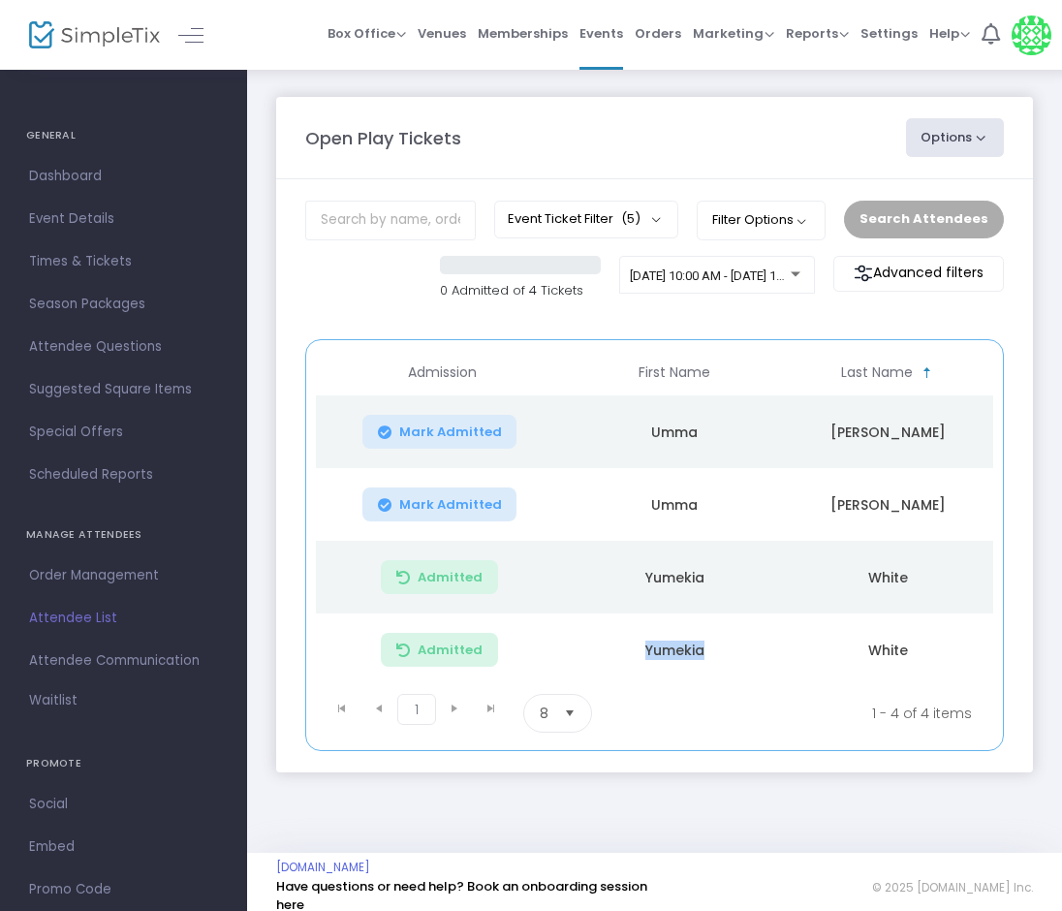
copy td "Yumekia"
click at [555, 678] on td "Admitted" at bounding box center [442, 649] width 252 height 73
